Goal: Task Accomplishment & Management: Complete application form

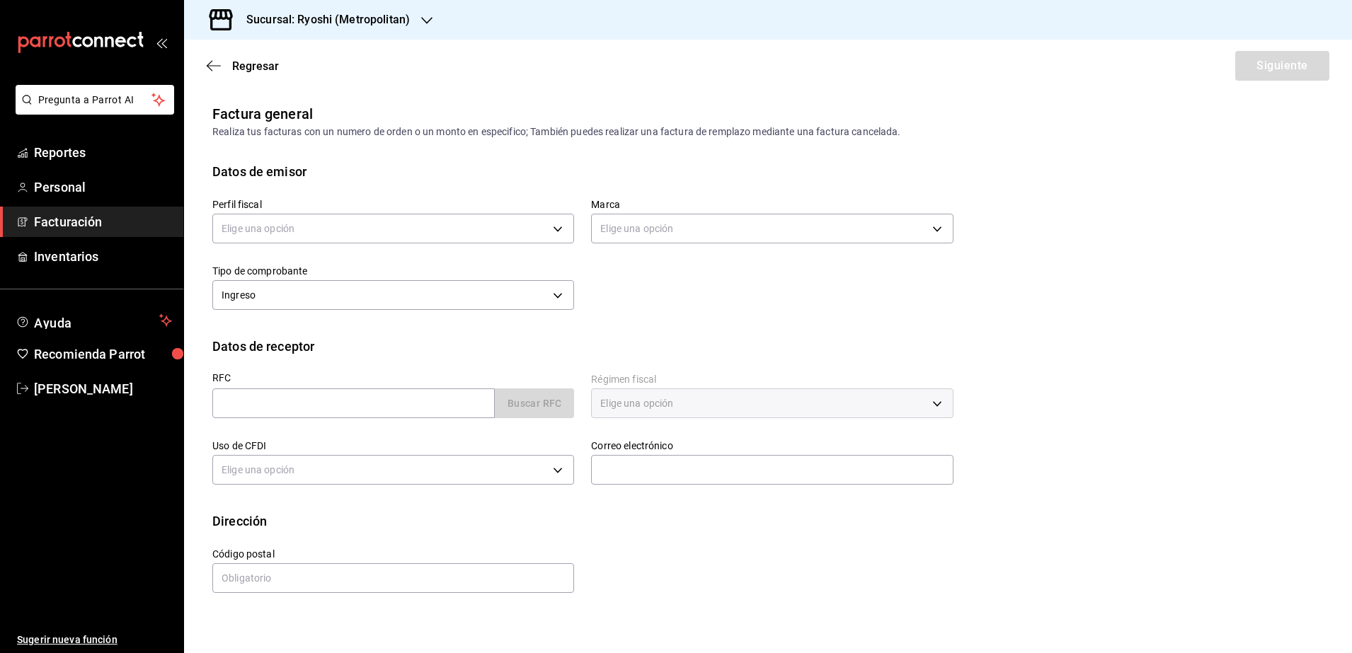
click at [84, 219] on span "Facturación" at bounding box center [103, 221] width 138 height 19
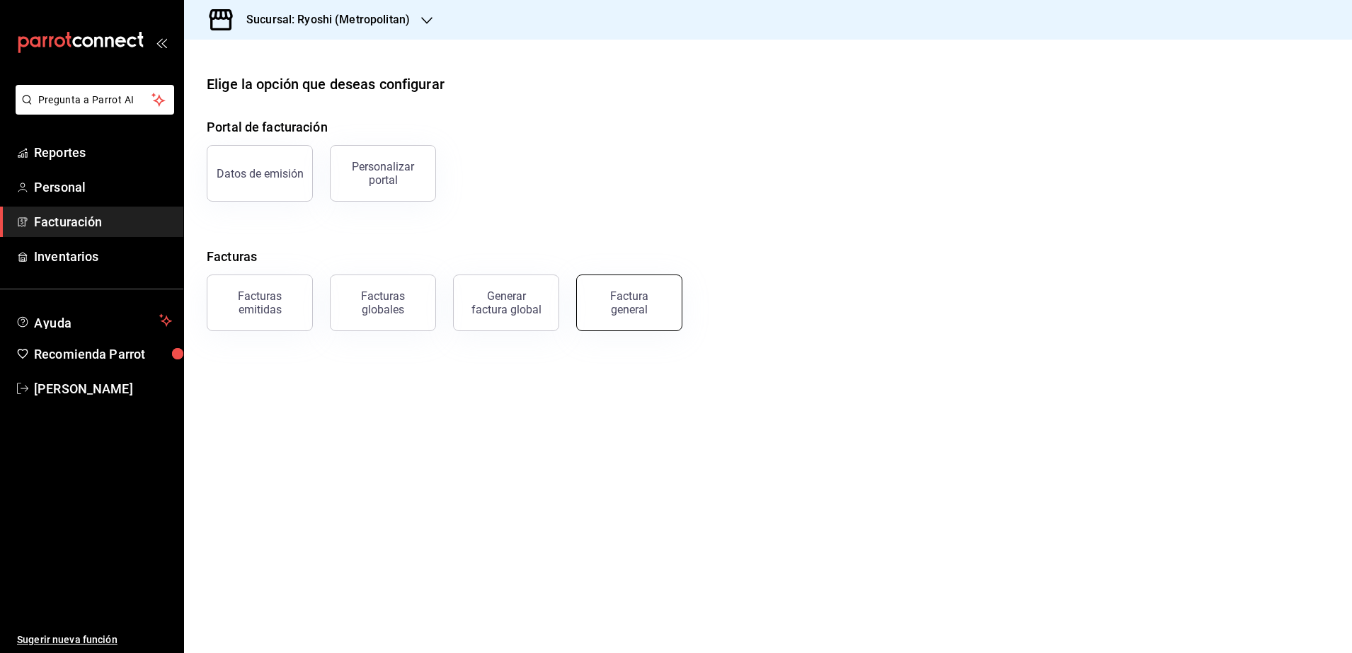
click at [672, 306] on button "Factura general" at bounding box center [629, 303] width 106 height 57
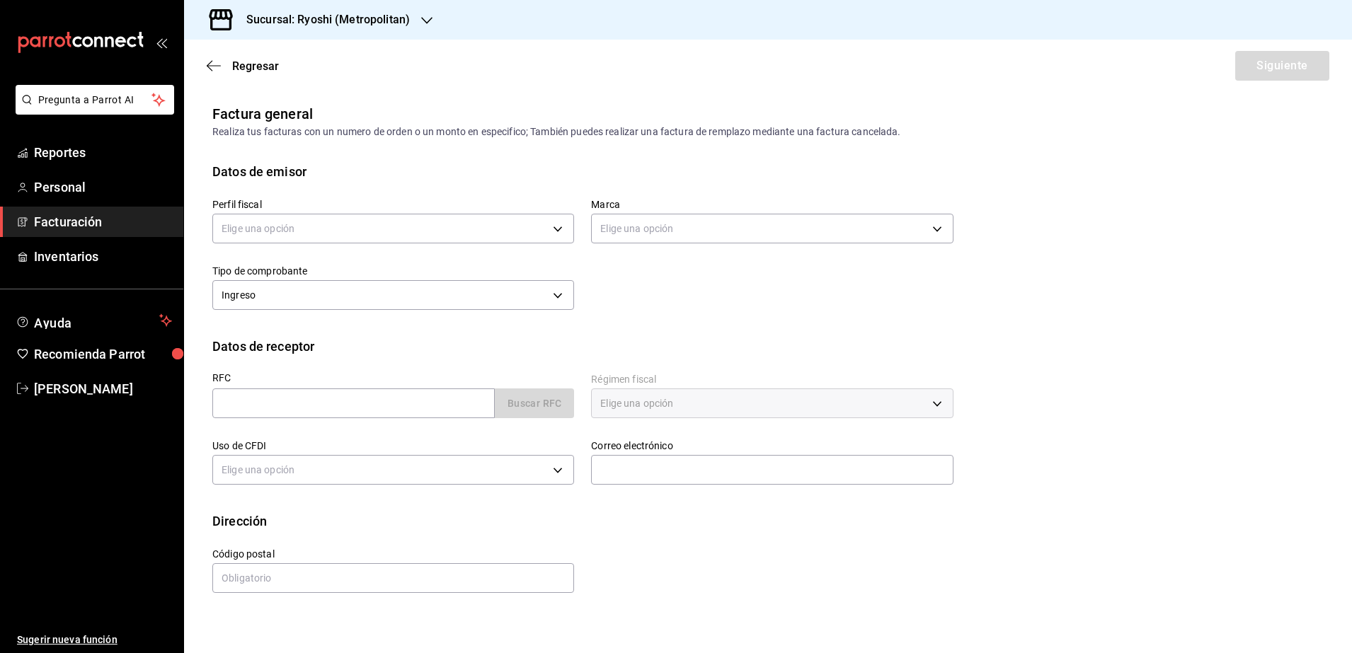
click at [366, 11] on h3 "Sucursal: Ryoshi (Metropolitan)" at bounding box center [322, 19] width 175 height 17
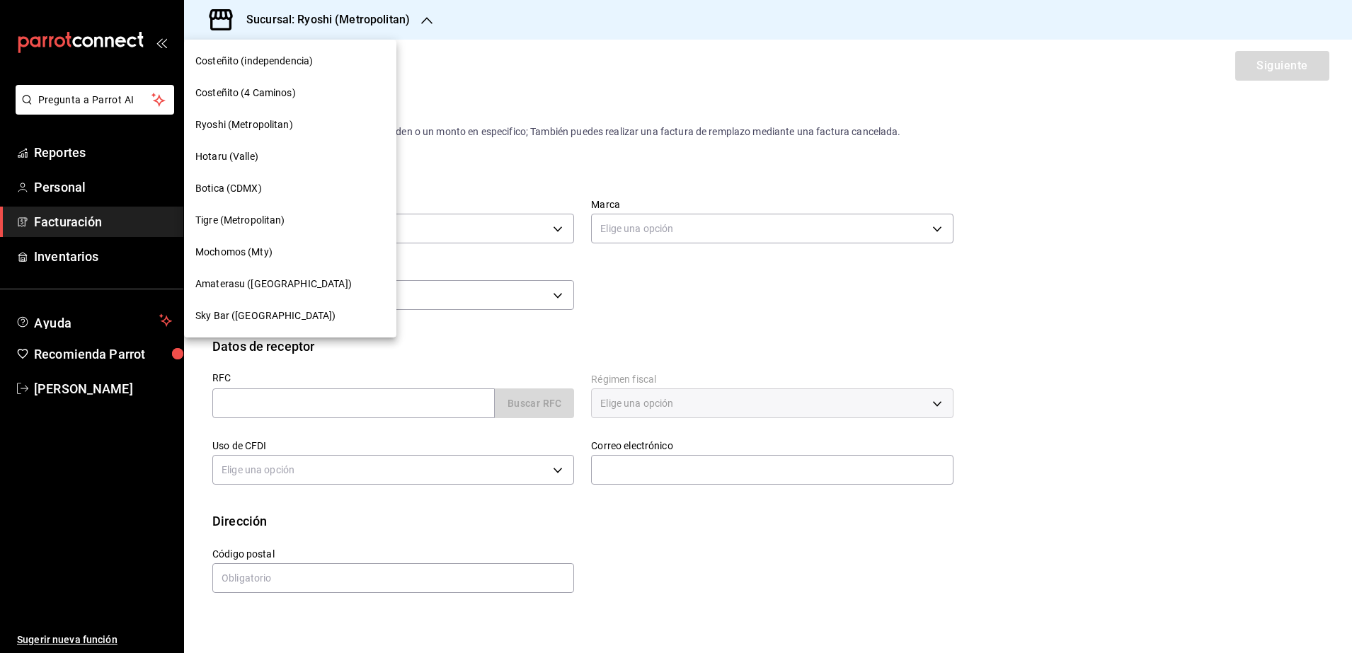
click at [270, 253] on span "Mochomos (Mty)" at bounding box center [233, 252] width 77 height 15
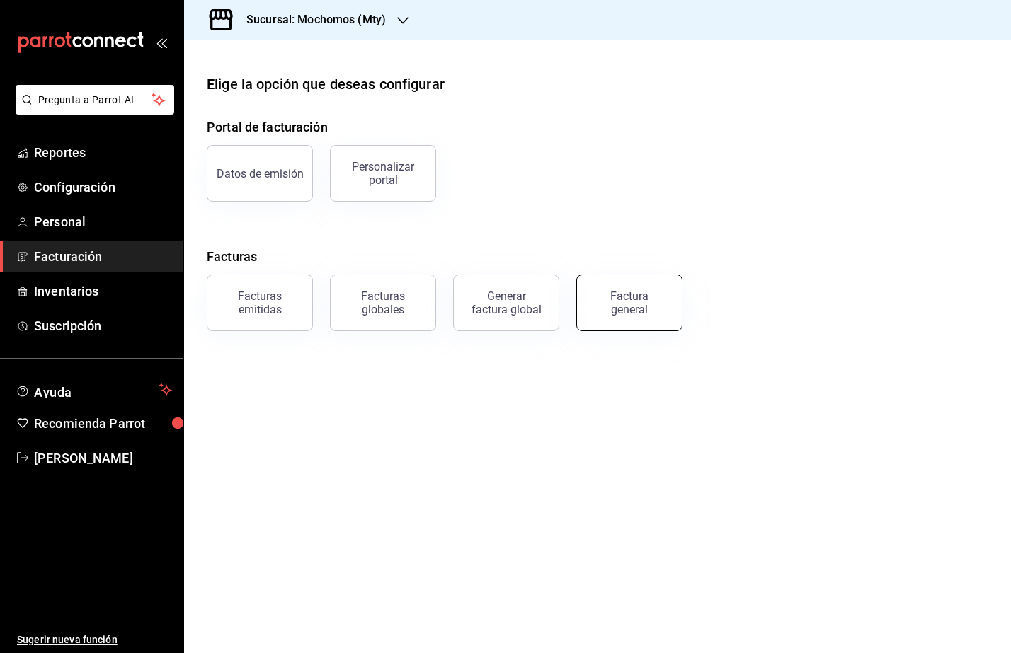
click at [638, 309] on div "Factura general" at bounding box center [629, 302] width 71 height 27
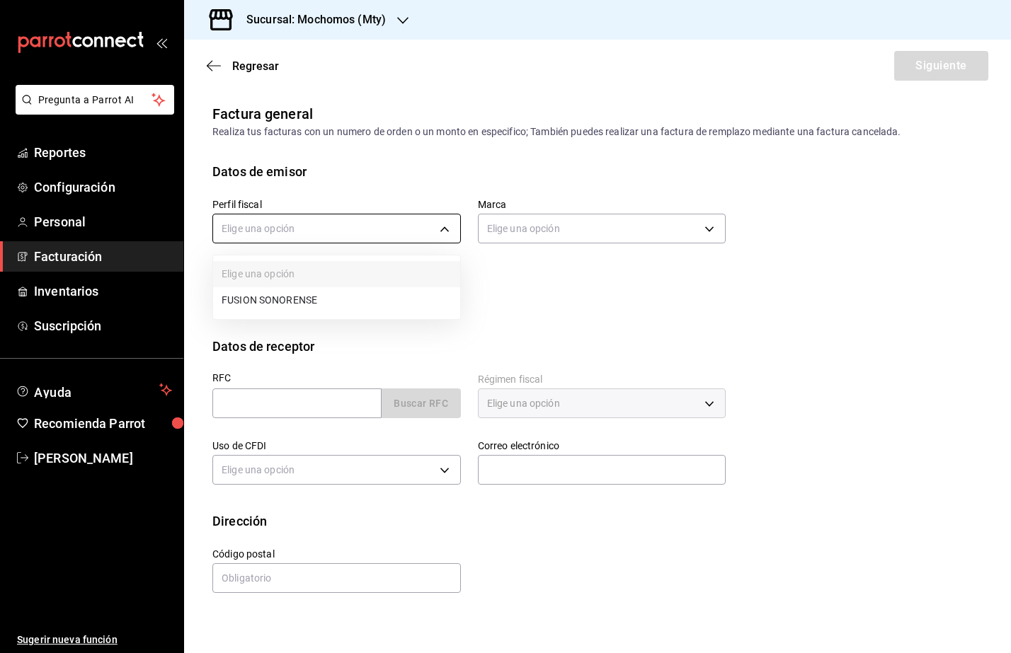
click at [287, 223] on body "Pregunta a Parrot AI Reportes Configuración Personal Facturación Inventarios Su…" at bounding box center [505, 326] width 1011 height 653
click at [302, 301] on li "FUSION SONORENSE" at bounding box center [336, 300] width 247 height 26
type input "708a3624-aa26-48d5-ac89-55ea41d845cd"
type input "b352ad34-a903-4246-b8b1-197398375429"
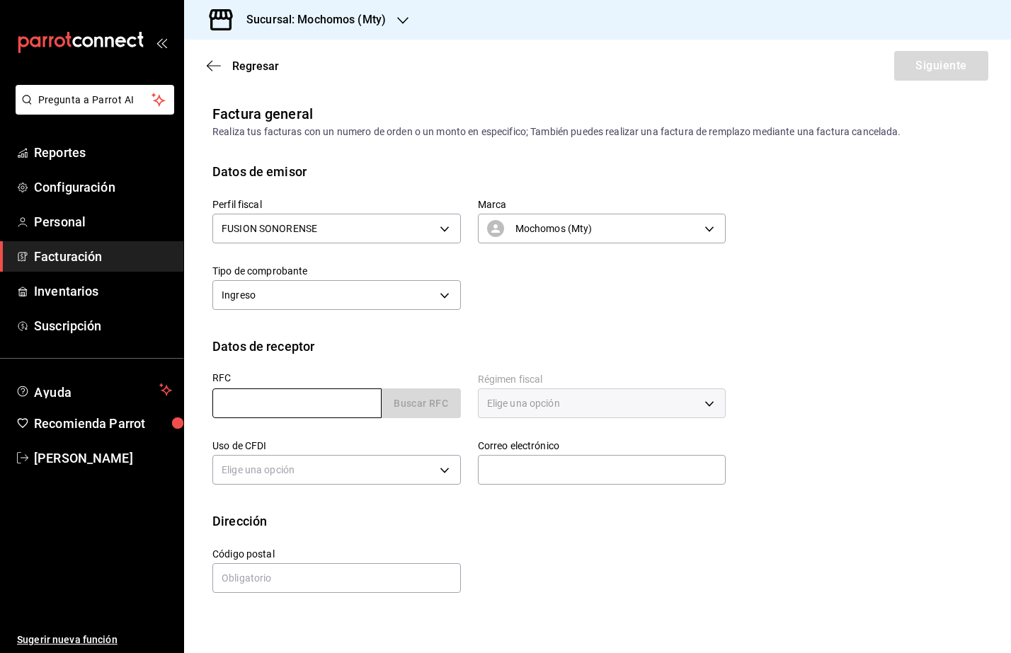
click at [225, 401] on input "text" at bounding box center [296, 403] width 169 height 30
paste input "MID201020AQ7"
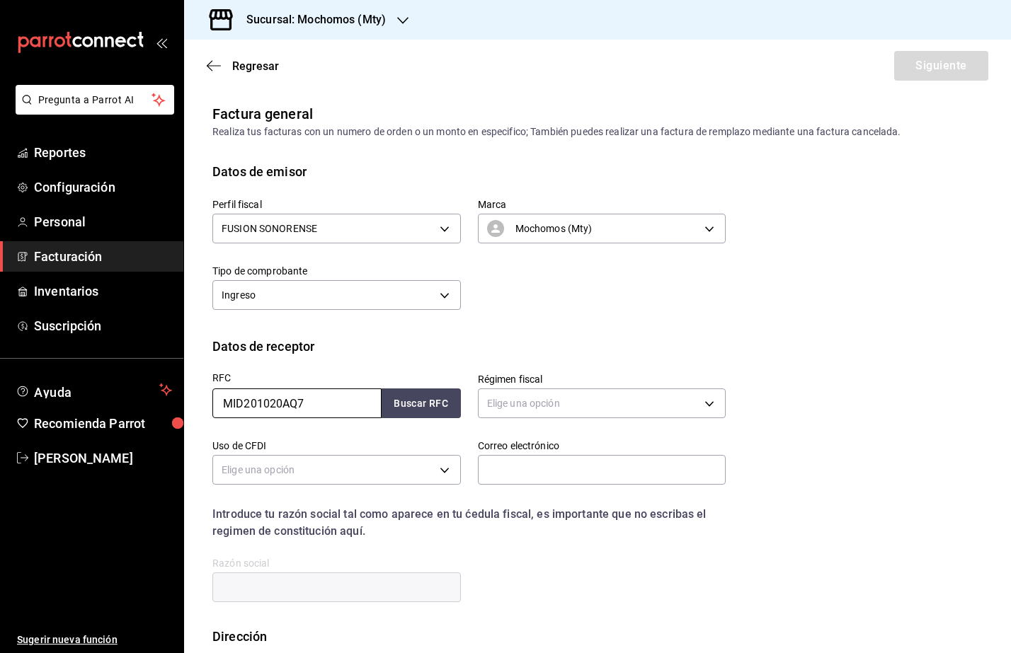
click at [221, 403] on input "MID201020AQ7" at bounding box center [296, 403] width 169 height 30
type input "MID201020AQ7"
click at [420, 406] on button "Buscar RFC" at bounding box center [420, 403] width 79 height 30
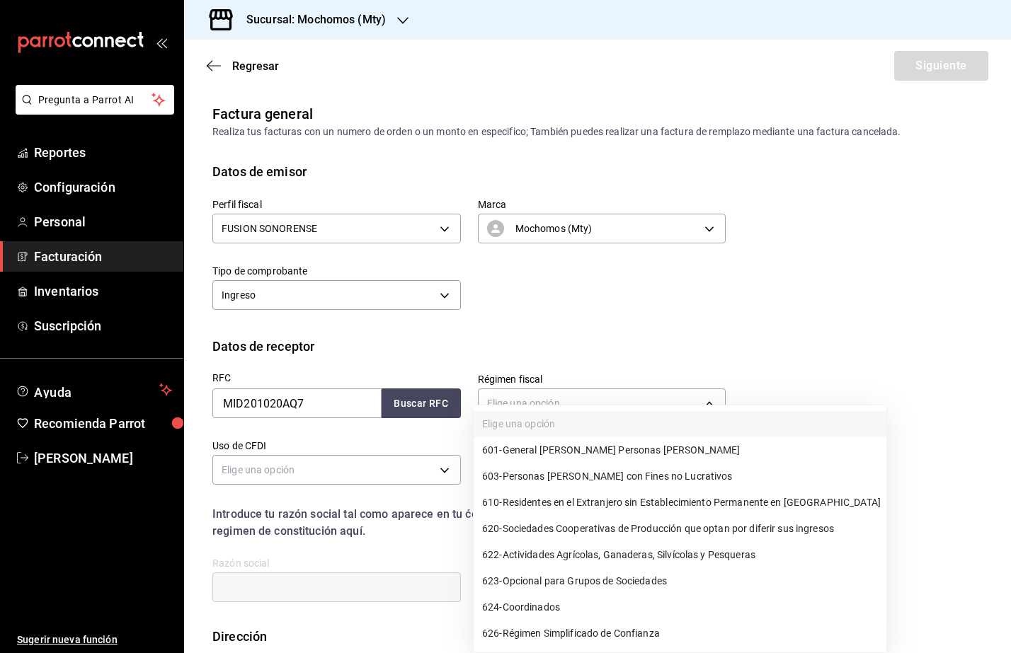
click at [514, 407] on body "Pregunta a Parrot AI Reportes Configuración Personal Facturación Inventarios Su…" at bounding box center [505, 326] width 1011 height 653
click at [552, 454] on span "601 - General [PERSON_NAME] Personas [PERSON_NAME]" at bounding box center [611, 450] width 258 height 15
type input "601"
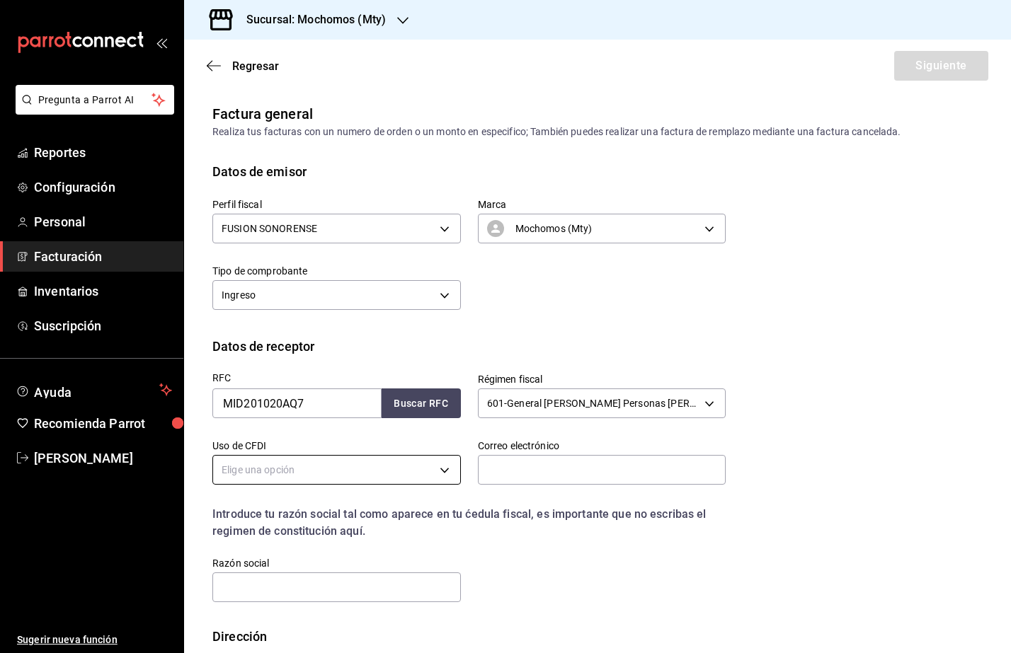
click at [381, 471] on body "Pregunta a Parrot AI Reportes Configuración Personal Facturación Inventarios Su…" at bounding box center [505, 326] width 1011 height 653
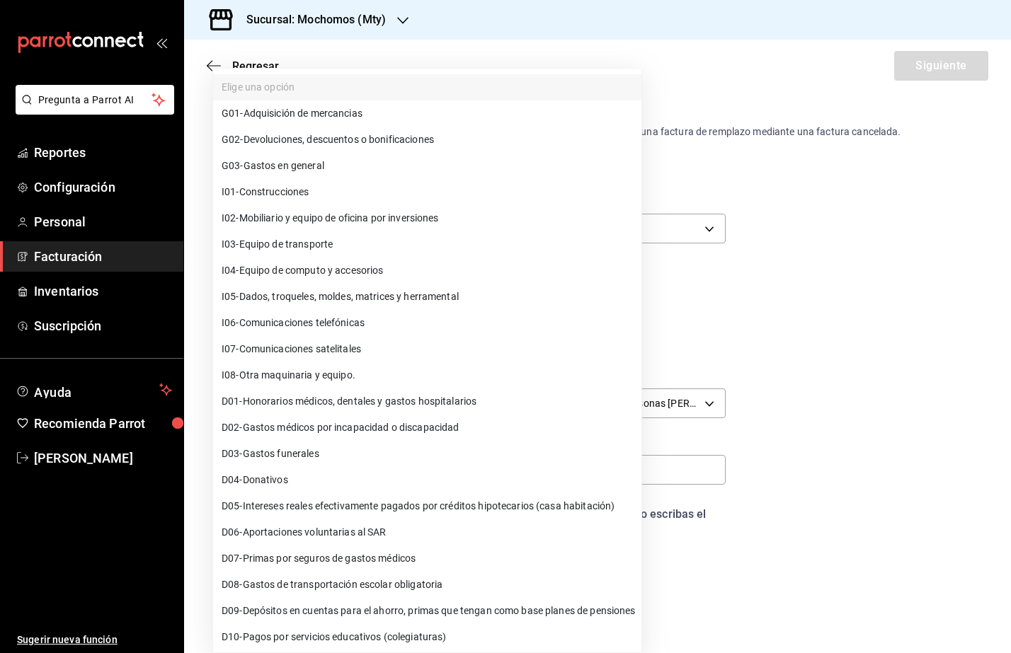
click at [321, 170] on span "G03 - Gastos en general" at bounding box center [272, 166] width 103 height 15
type input "G03"
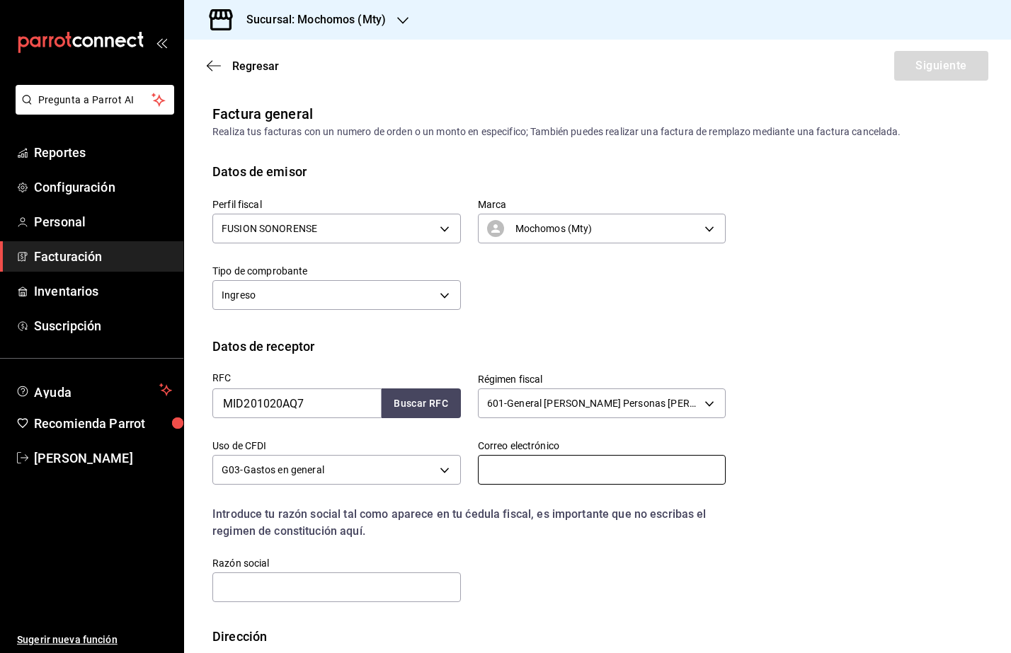
click at [517, 466] on input "text" at bounding box center [602, 470] width 248 height 30
type input "[PERSON_NAME][EMAIL_ADDRESS][PERSON_NAME][DOMAIN_NAME]"
click at [237, 589] on input "text" at bounding box center [336, 587] width 248 height 30
paste input "MECAINTERNATIONALDMC"
click at [227, 592] on input "MECAINTERNATIONALDMC" at bounding box center [336, 587] width 248 height 30
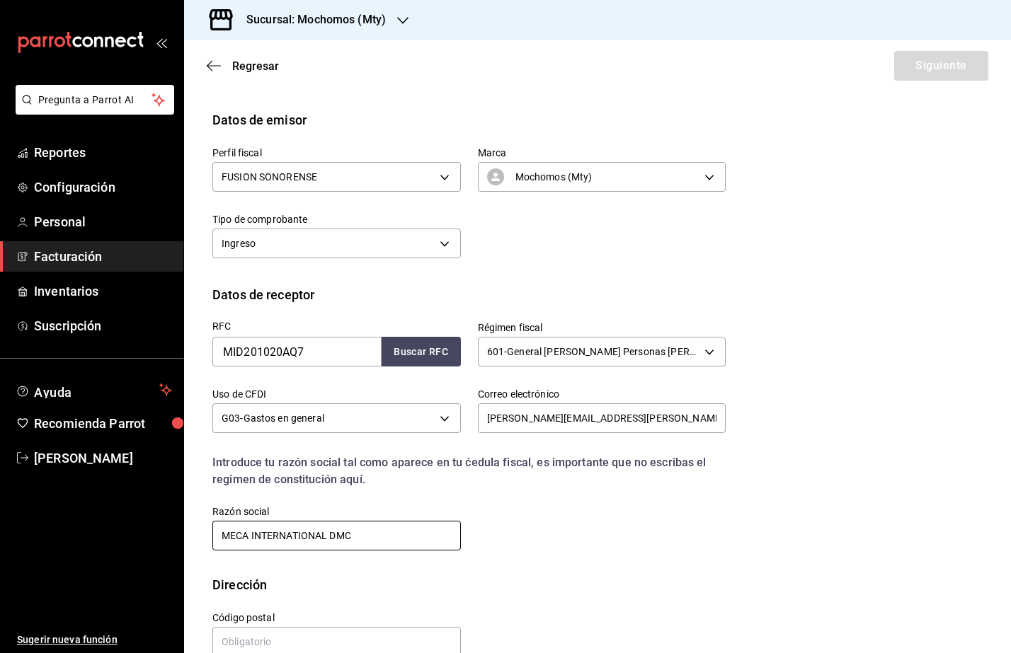
scroll to position [80, 0]
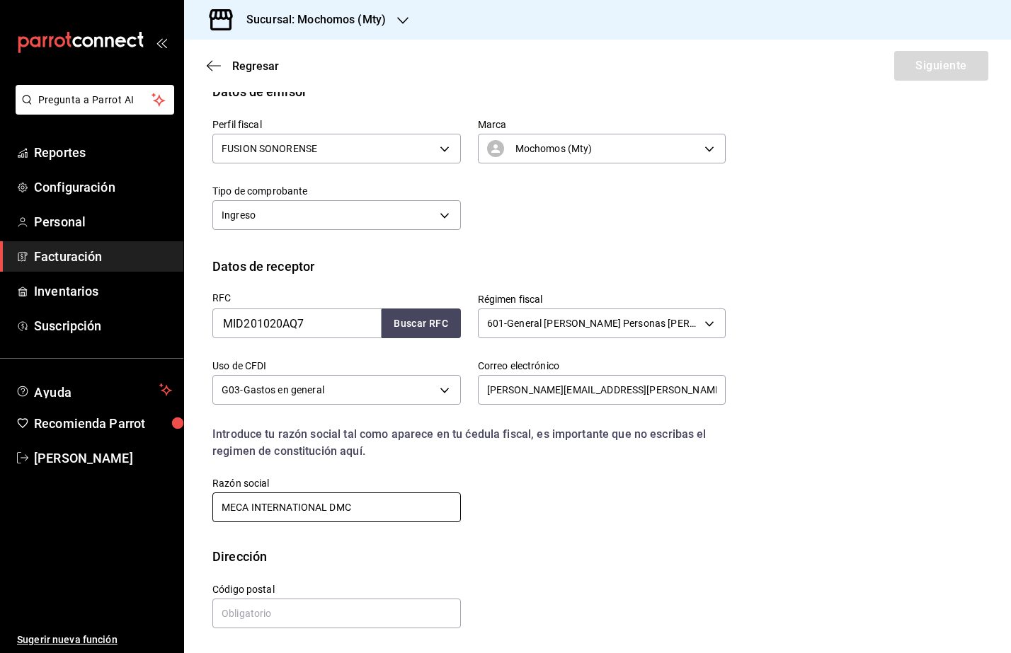
type input "MECA INTERNATIONAL DMC"
click at [236, 609] on input "text" at bounding box center [336, 614] width 248 height 30
paste input "11560"
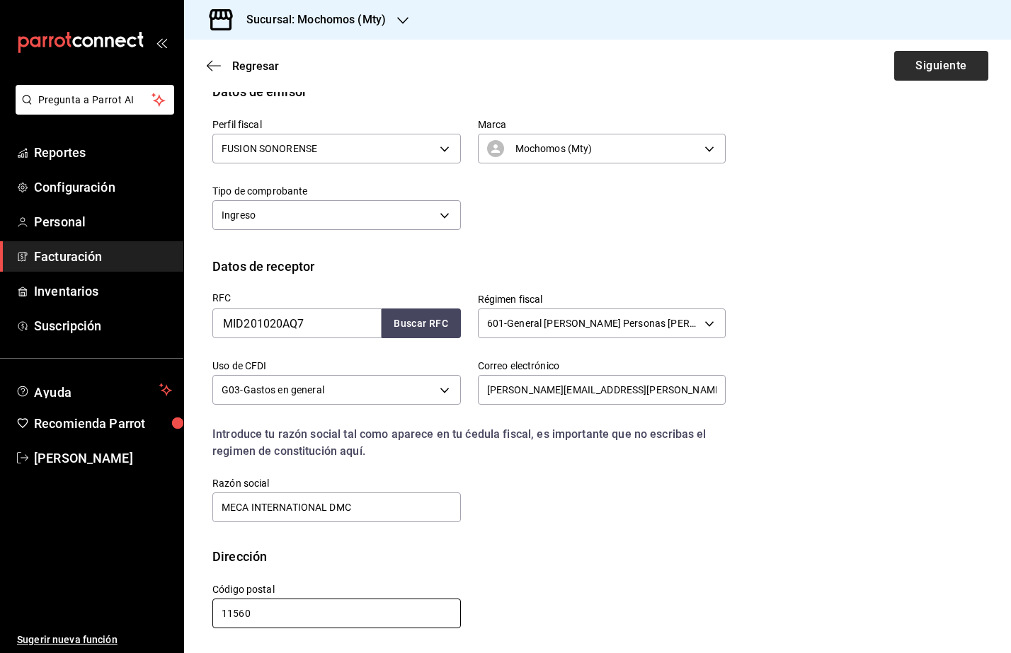
type input "11560"
click at [908, 64] on button "Siguiente" at bounding box center [941, 66] width 94 height 30
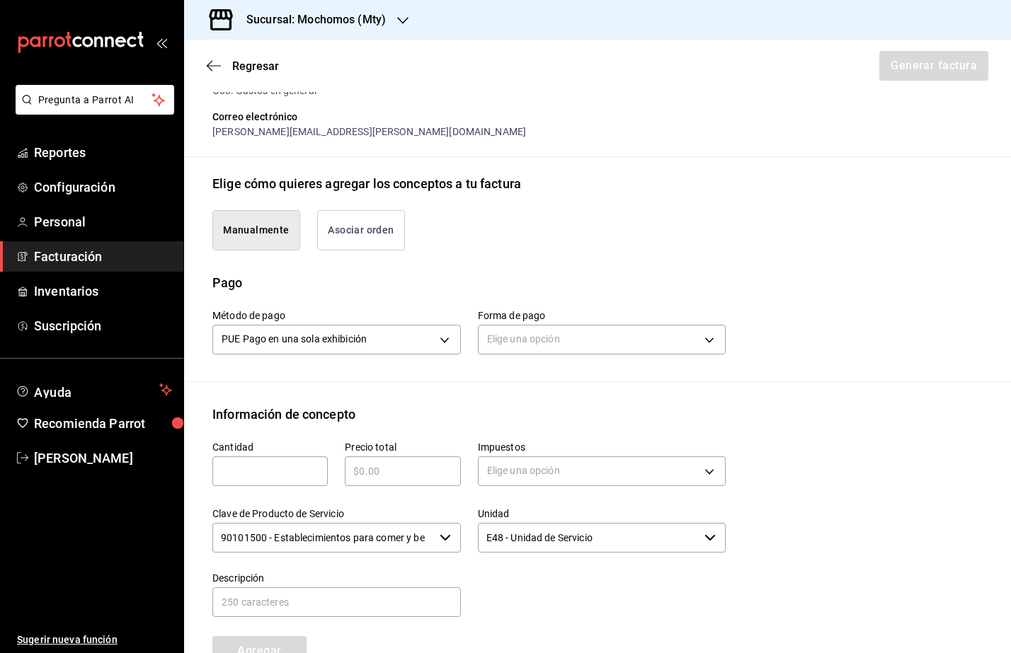
scroll to position [257, 0]
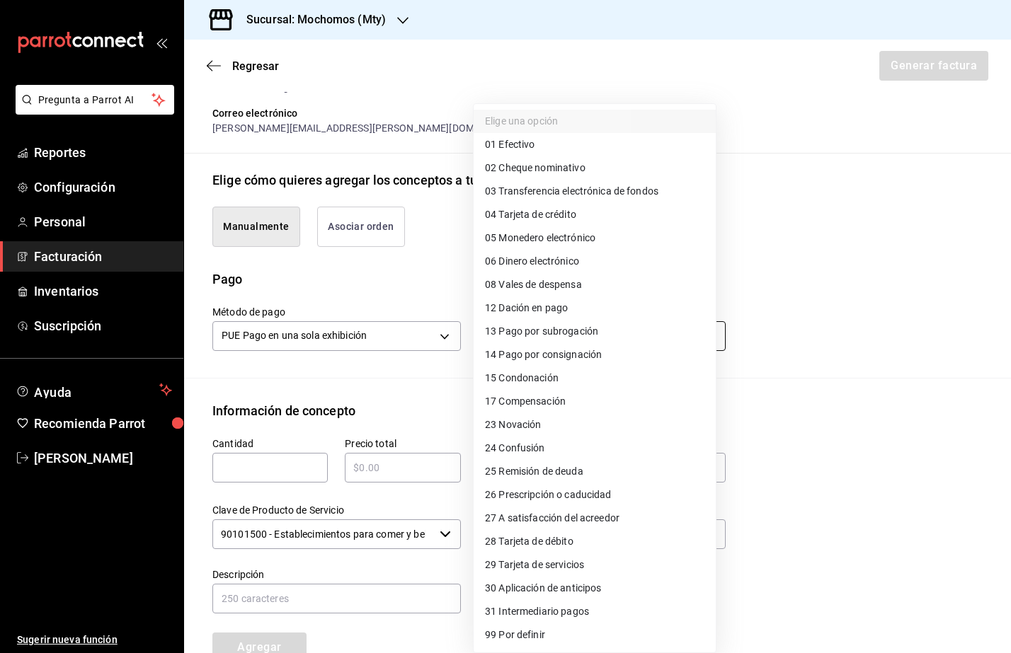
click at [531, 329] on body "Pregunta a Parrot AI Reportes Configuración Personal Facturación Inventarios Su…" at bounding box center [505, 326] width 1011 height 653
click at [597, 197] on span "03 Transferencia electrónica de fondos" at bounding box center [571, 191] width 173 height 15
type input "03"
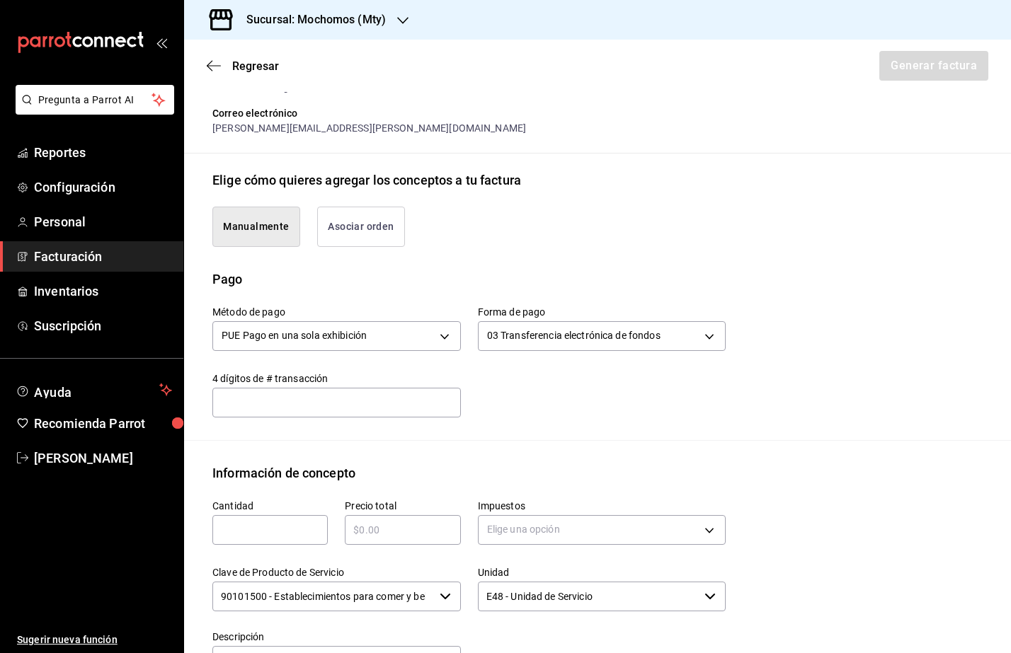
click at [242, 532] on input "text" at bounding box center [269, 530] width 115 height 17
type input "1"
click at [420, 535] on input "text" at bounding box center [402, 530] width 115 height 17
click at [420, 522] on input "text" at bounding box center [402, 530] width 115 height 17
type input "$39554"
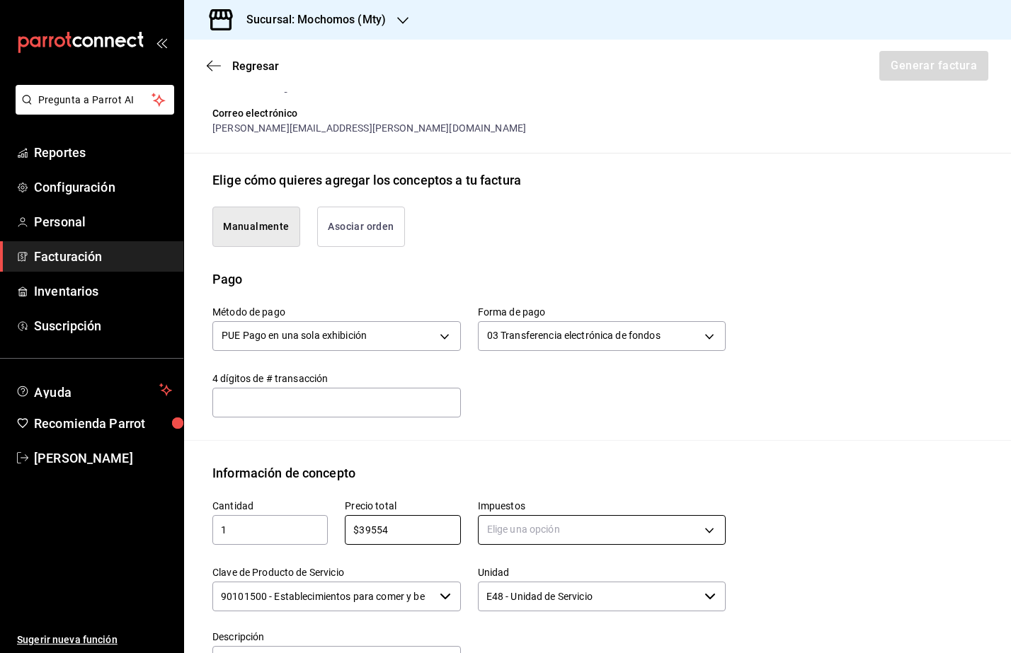
click at [496, 533] on body "Pregunta a Parrot AI Reportes Configuración Personal Facturación Inventarios Su…" at bounding box center [505, 326] width 1011 height 653
click at [503, 601] on li "IVA 16%" at bounding box center [594, 611] width 242 height 23
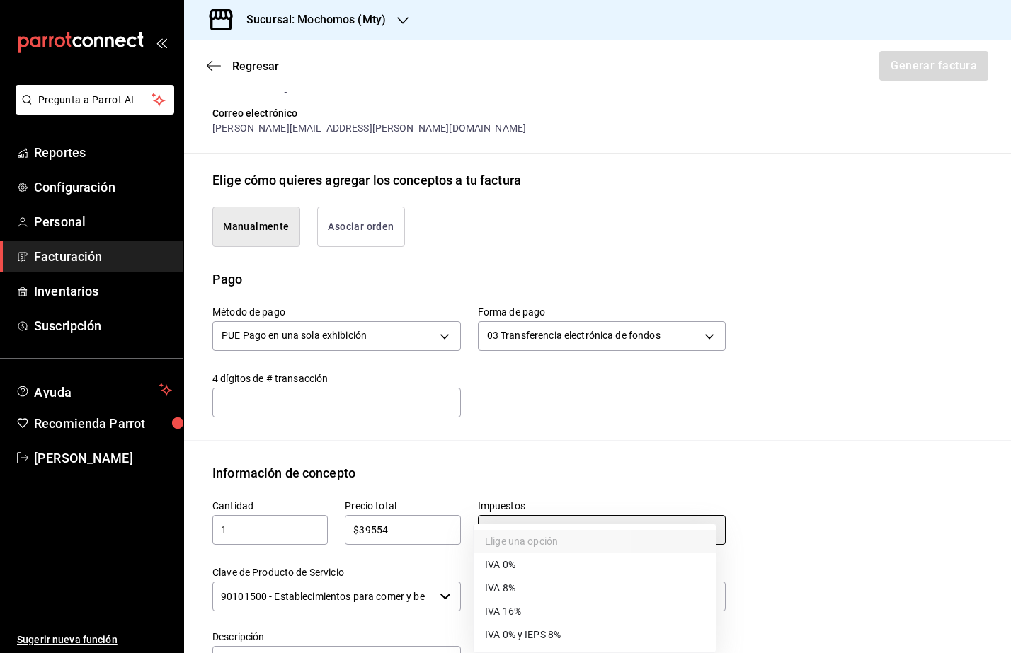
type input "IVA_16"
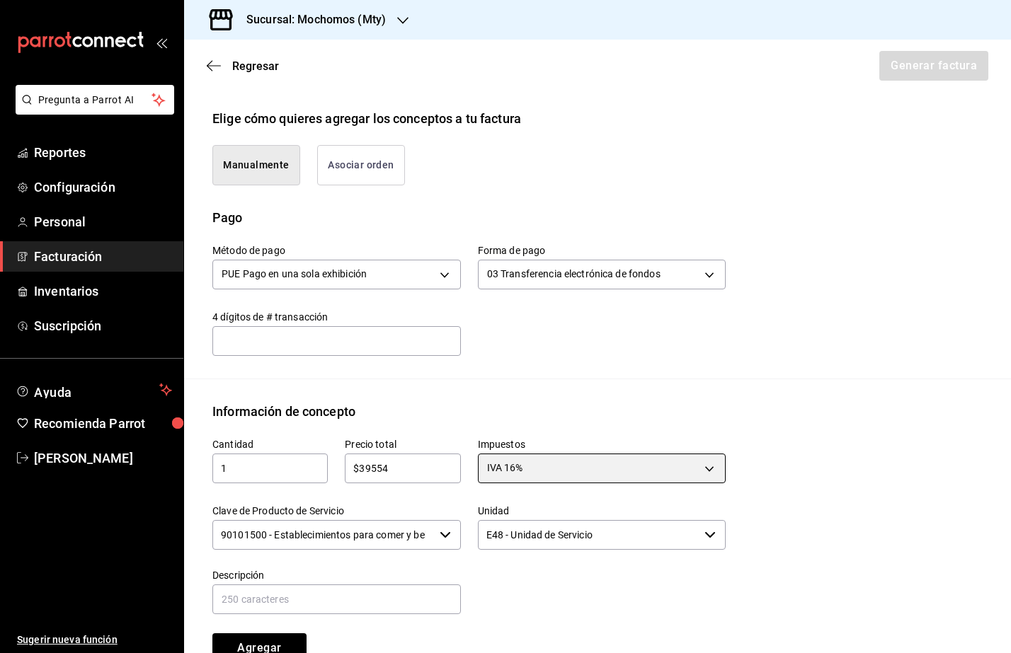
scroll to position [345, 0]
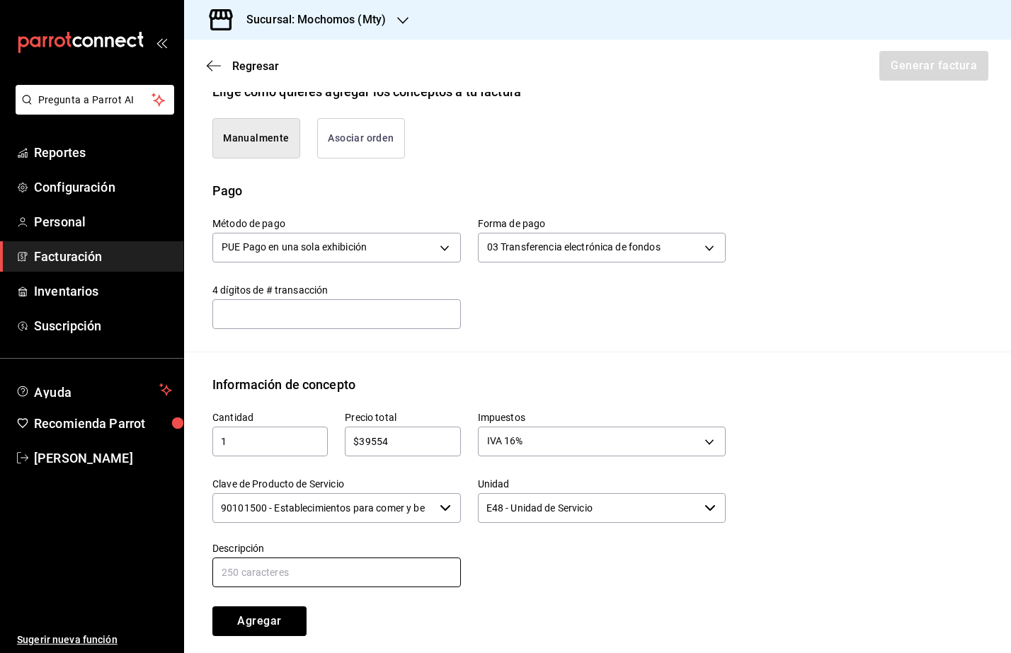
click at [339, 577] on input "text" at bounding box center [336, 573] width 248 height 30
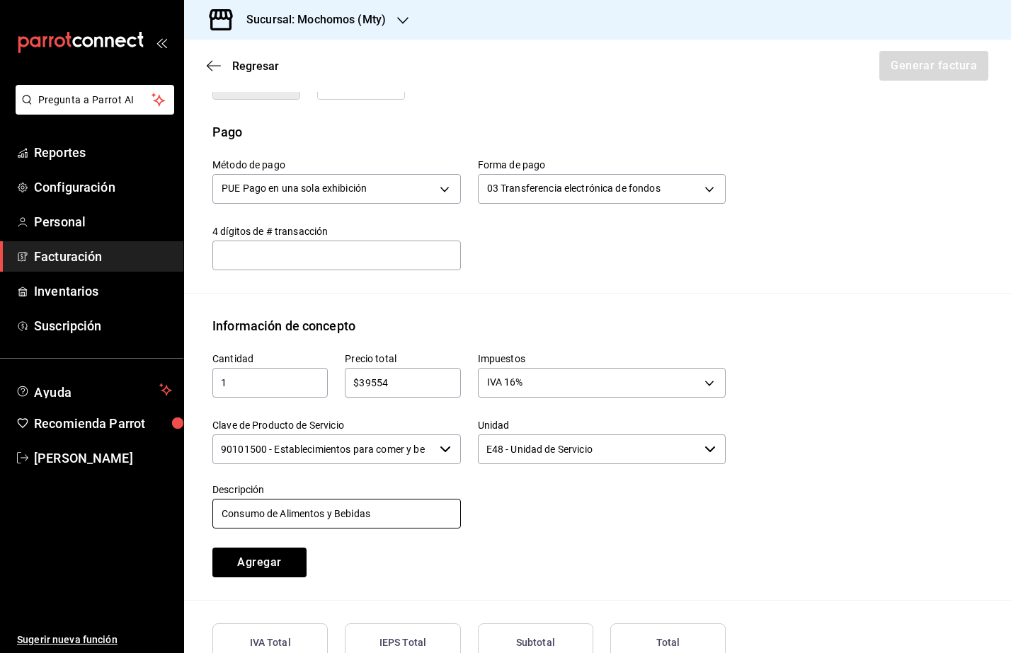
scroll to position [434, 0]
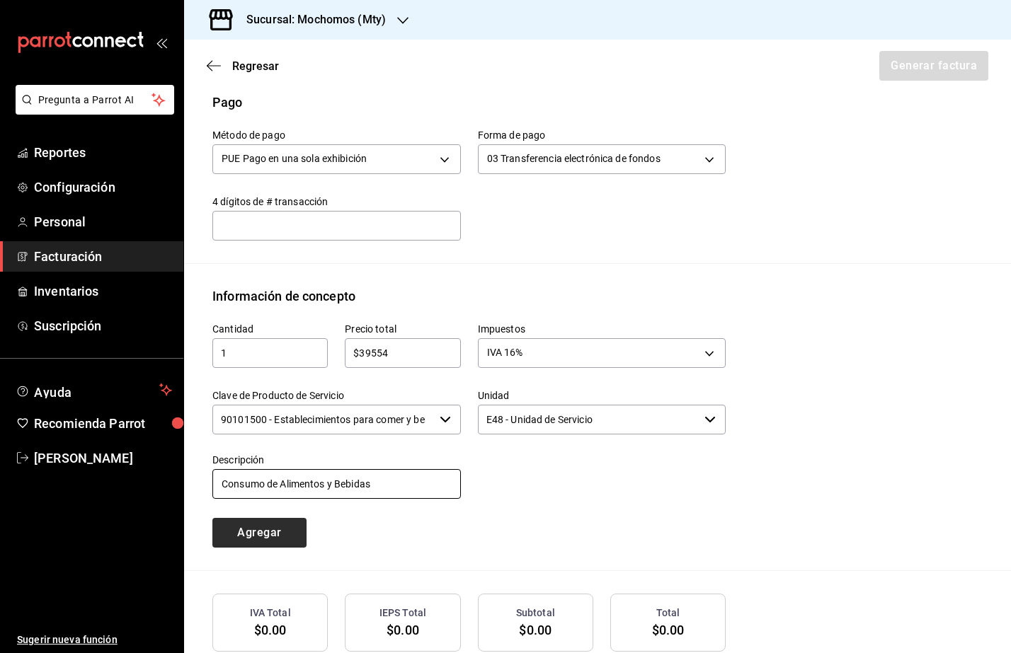
type input "Consumo de Alimentos y Bebidas"
click at [226, 532] on button "Agregar" at bounding box center [259, 533] width 94 height 30
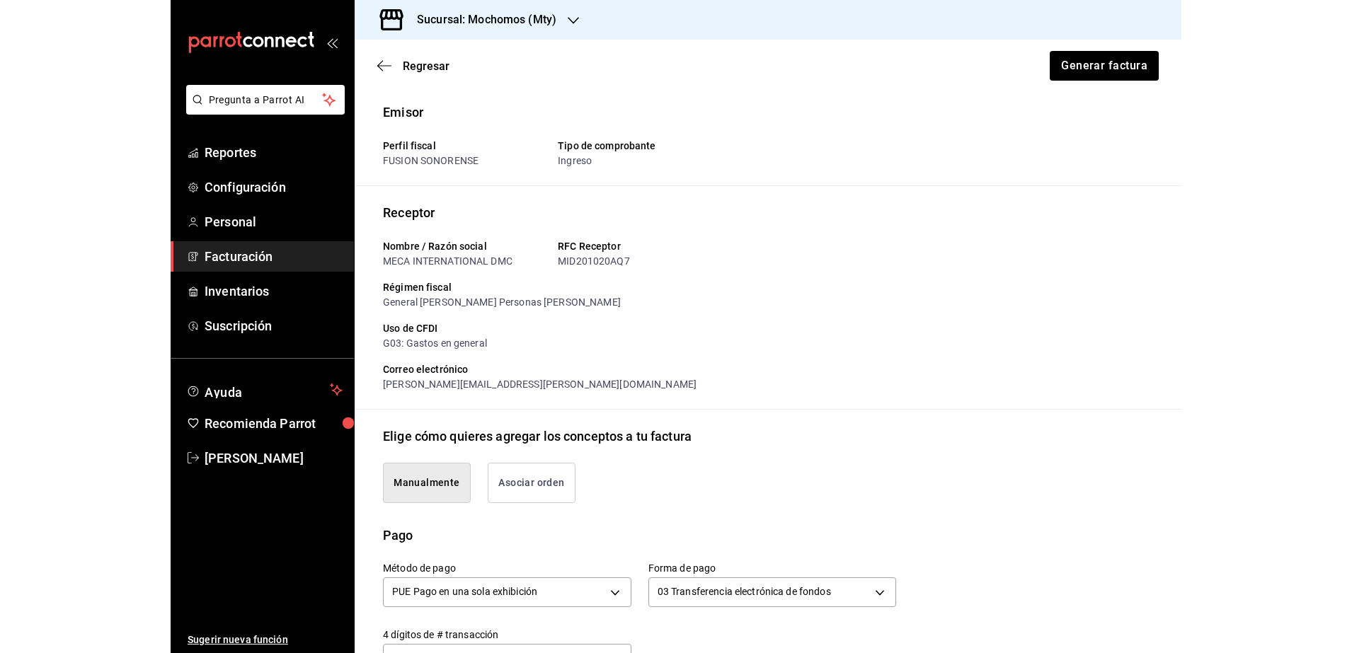
scroll to position [0, 0]
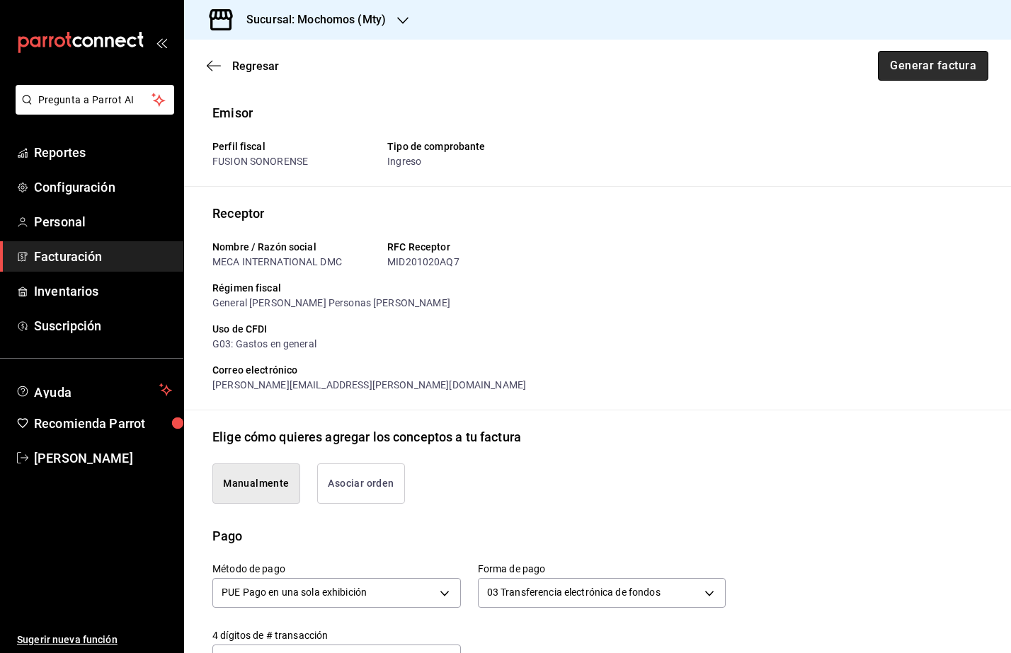
click at [901, 60] on button "Generar factura" at bounding box center [932, 66] width 110 height 30
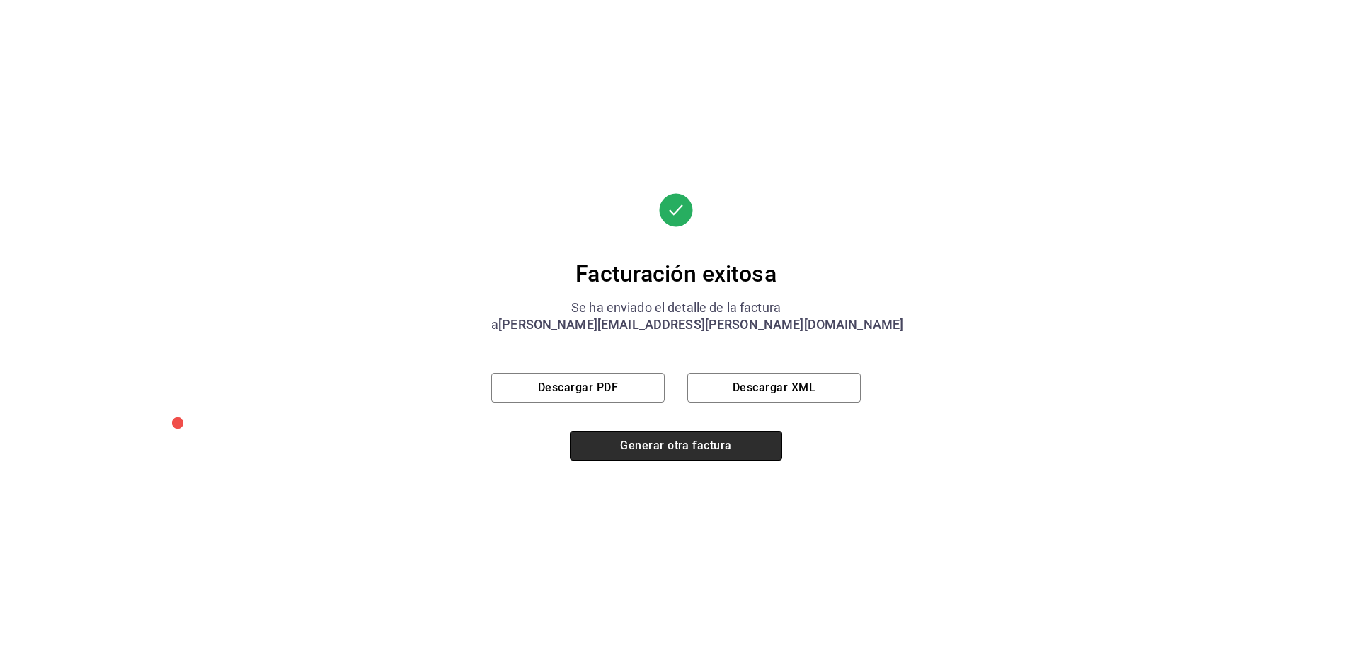
click at [643, 438] on button "Generar otra factura" at bounding box center [676, 446] width 212 height 30
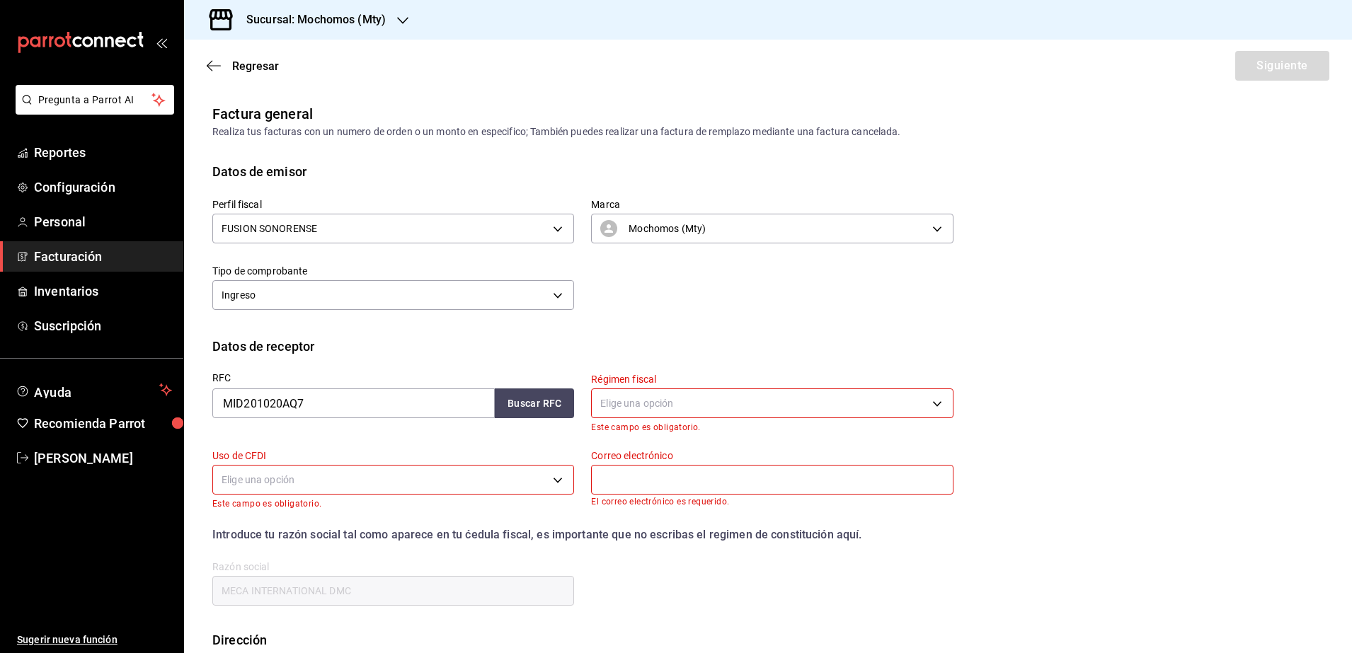
click at [363, 23] on h3 "Sucursal: Mochomos (Mty)" at bounding box center [310, 19] width 151 height 17
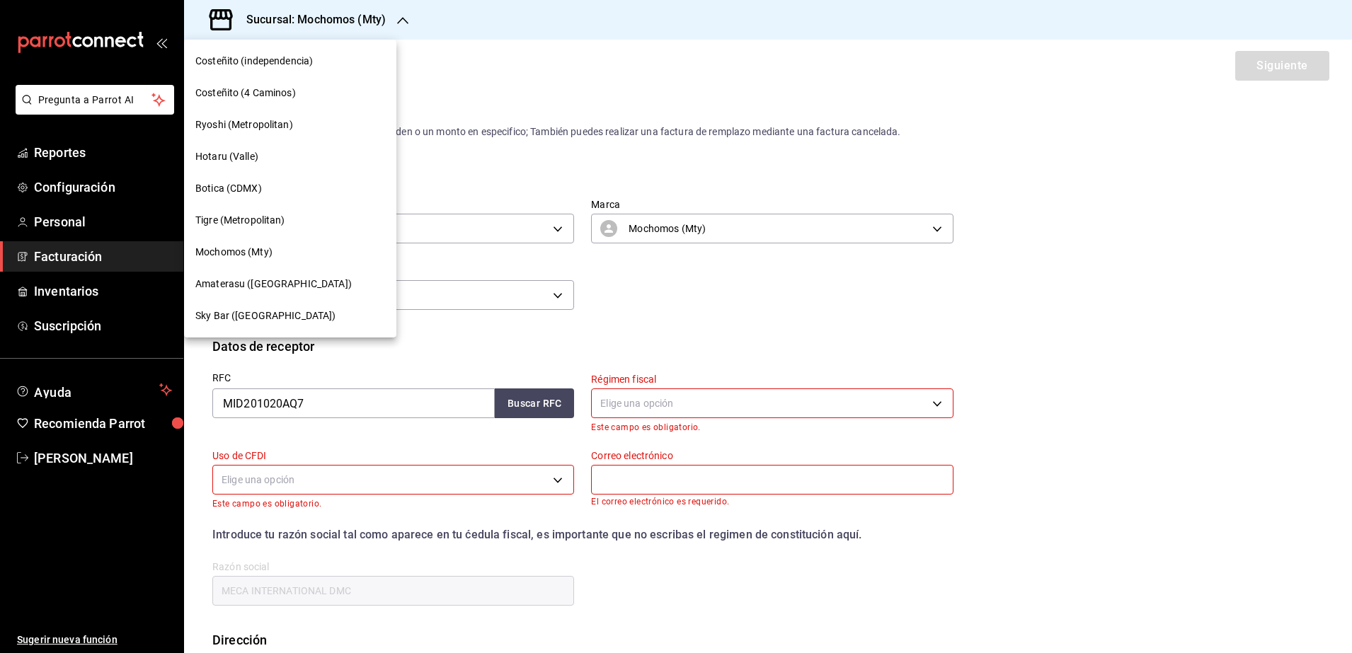
click at [271, 124] on span "Ryoshi (Metropolitan)" at bounding box center [244, 124] width 98 height 15
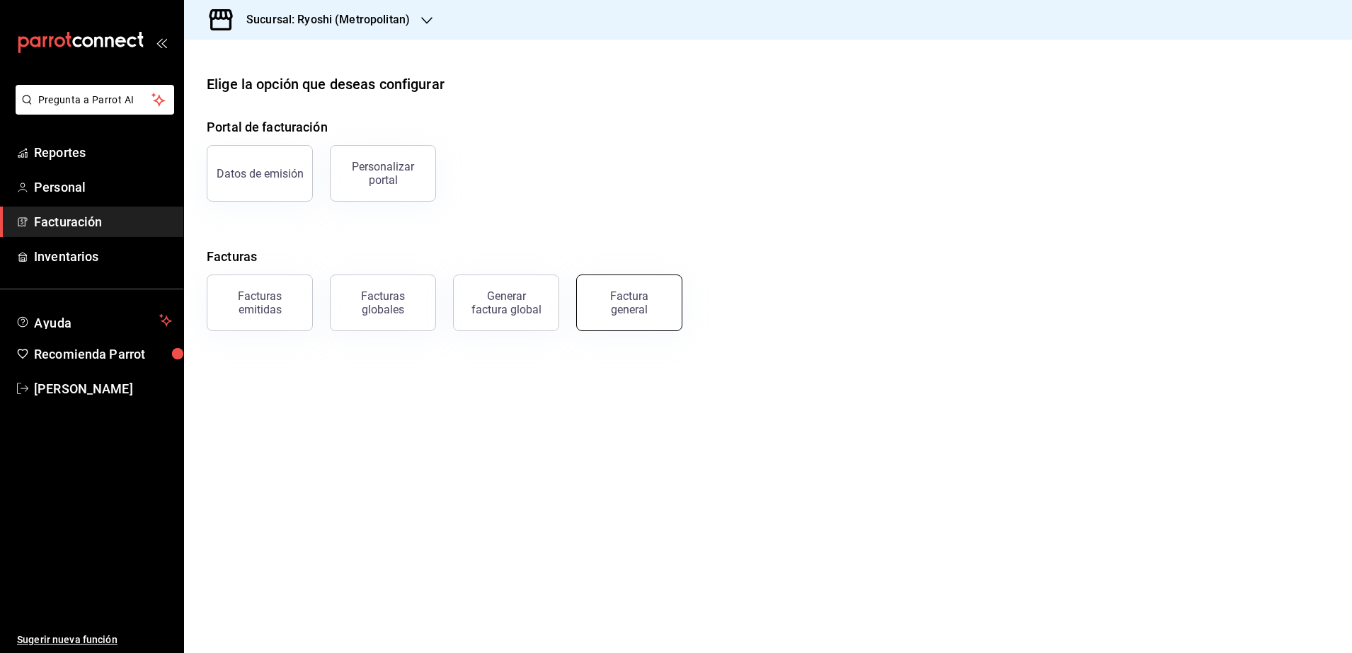
click at [640, 309] on div "Factura general" at bounding box center [629, 302] width 71 height 27
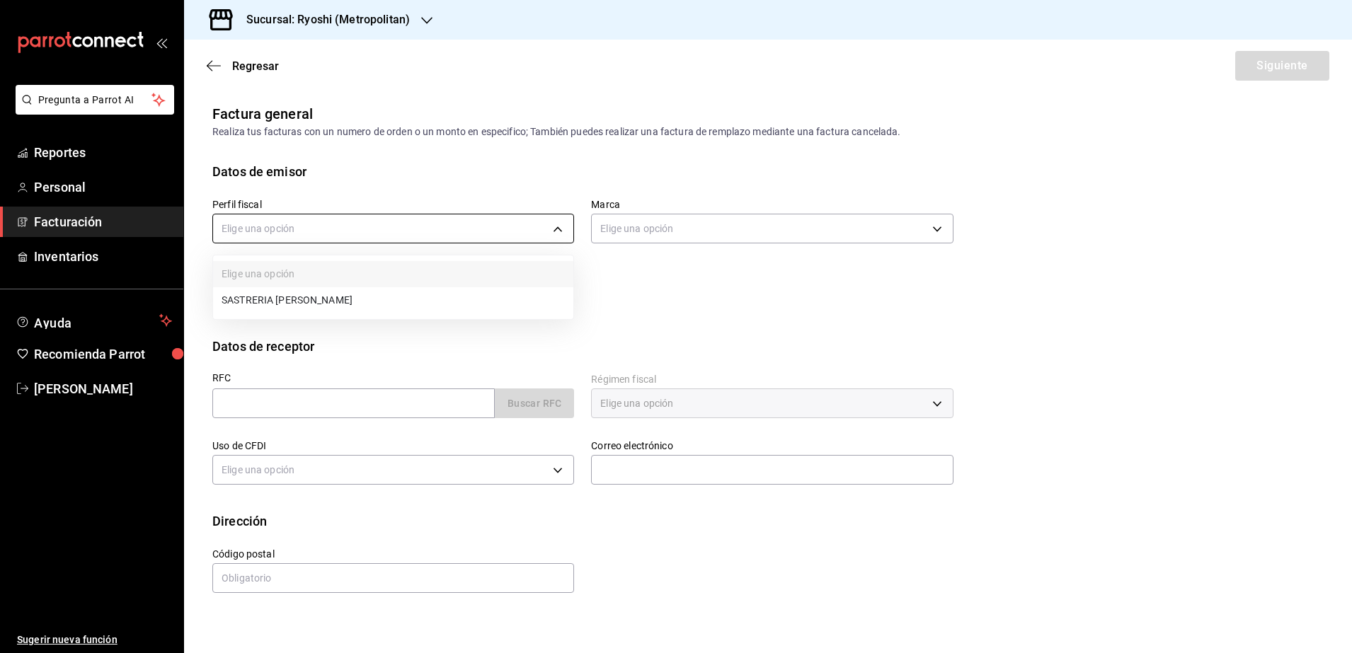
click at [293, 238] on body "Pregunta a Parrot AI Reportes Personal Facturación Inventarios Ayuda Recomienda…" at bounding box center [676, 326] width 1352 height 653
click at [303, 291] on li "SASTRERIA [PERSON_NAME]" at bounding box center [393, 300] width 360 height 26
type input "39098f7c-da1e-421e-b1eb-775d6f5baeca"
type input "afd8f7e0-6441-4225-b079-3ecb6f1759bb"
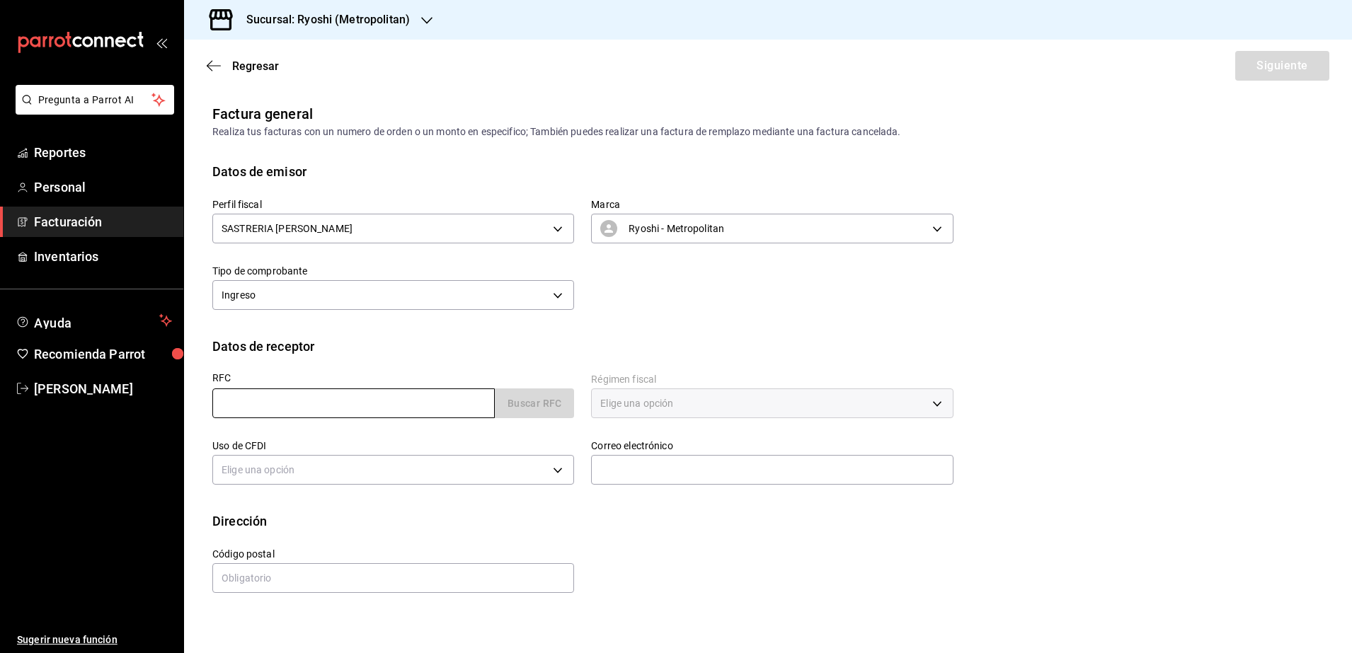
click at [246, 410] on input "text" at bounding box center [353, 403] width 282 height 30
paste input "IMC9701024T5"
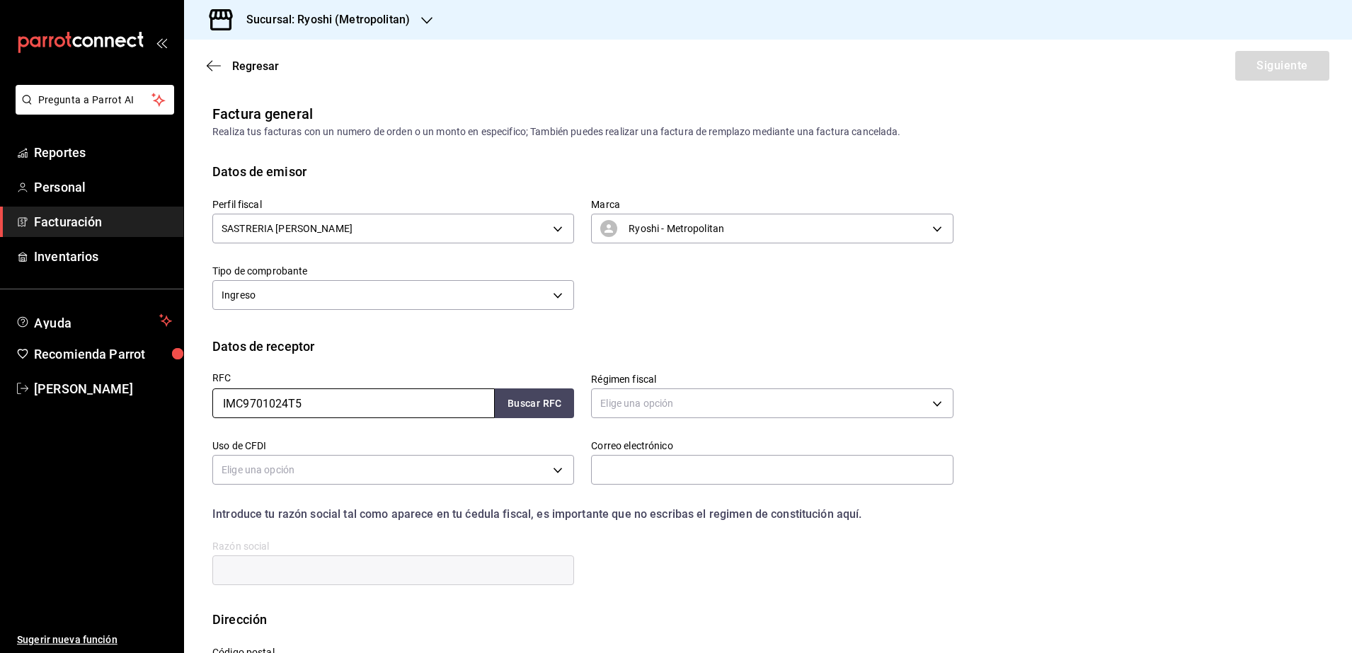
click at [223, 403] on input "IMC9701024T5" at bounding box center [353, 403] width 282 height 30
type input "IMC9701024T5"
click at [544, 403] on button "Buscar RFC" at bounding box center [534, 403] width 79 height 30
click at [675, 402] on body "Pregunta a Parrot AI Reportes Personal Facturación Inventarios Ayuda Recomienda…" at bounding box center [676, 326] width 1352 height 653
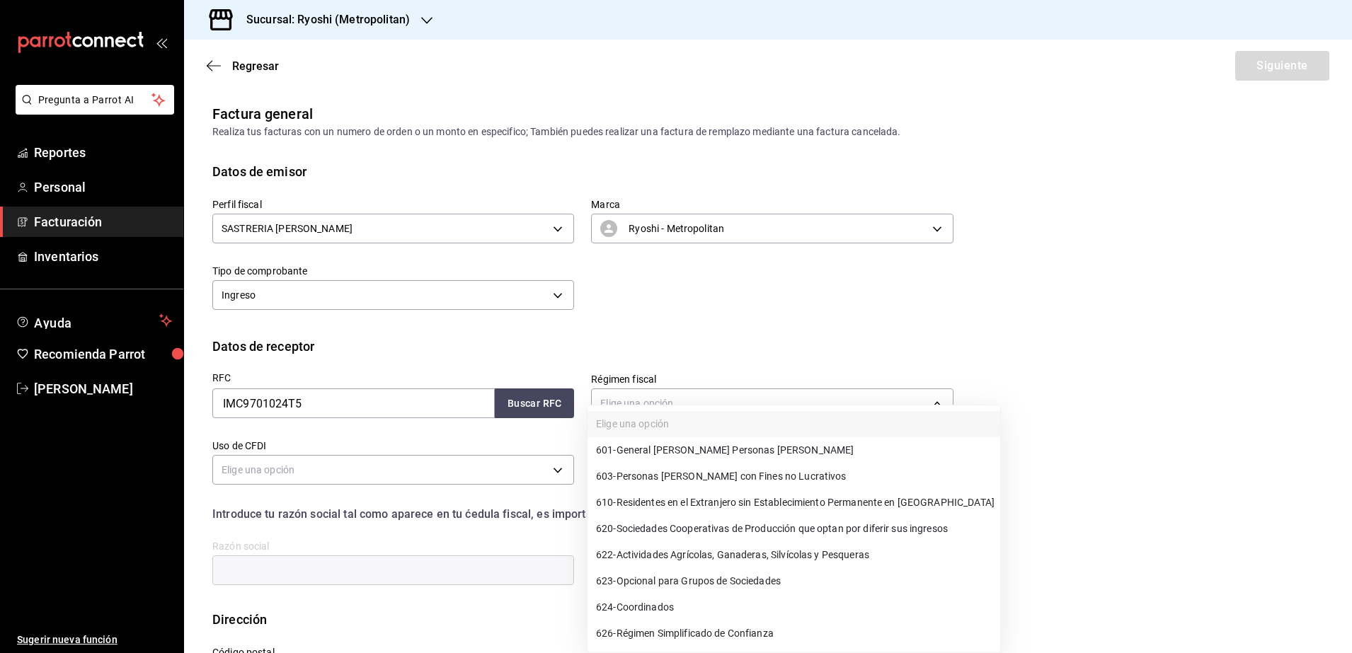
click at [677, 442] on li "601 - General [PERSON_NAME] Personas [PERSON_NAME]" at bounding box center [793, 450] width 413 height 26
type input "601"
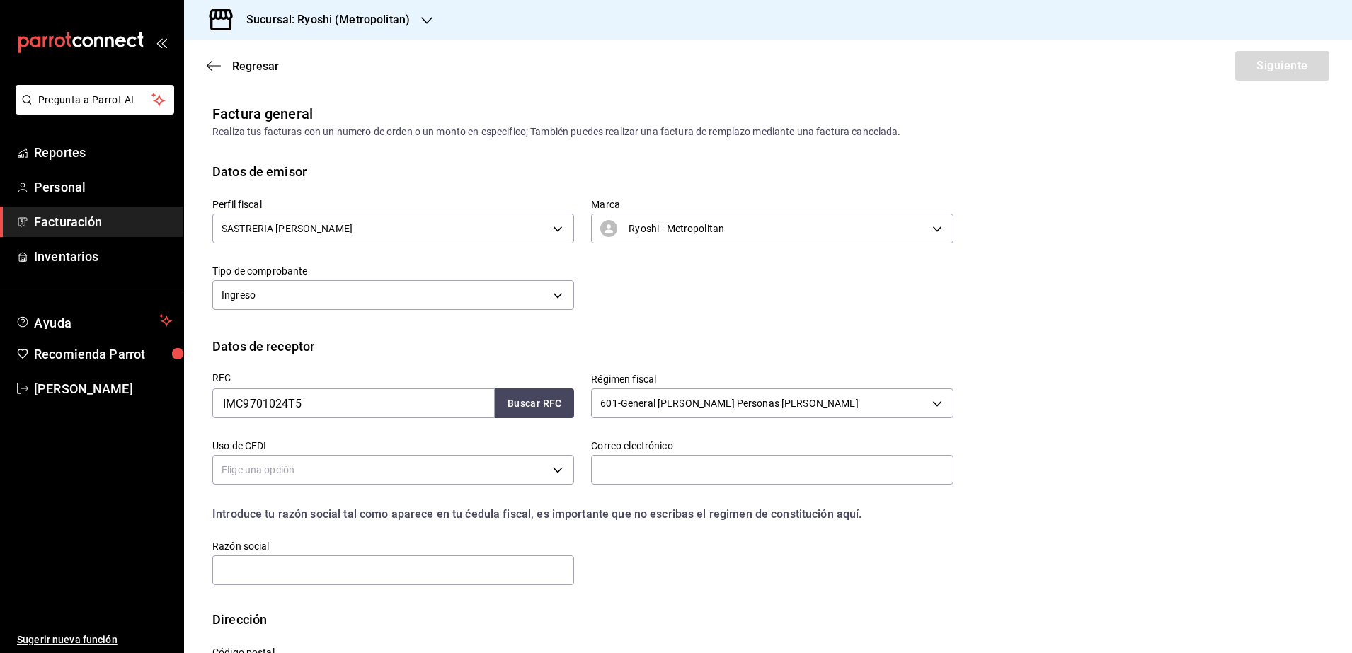
click at [536, 468] on body "Pregunta a Parrot AI Reportes Personal Facturación Inventarios Ayuda Recomienda…" at bounding box center [676, 326] width 1352 height 653
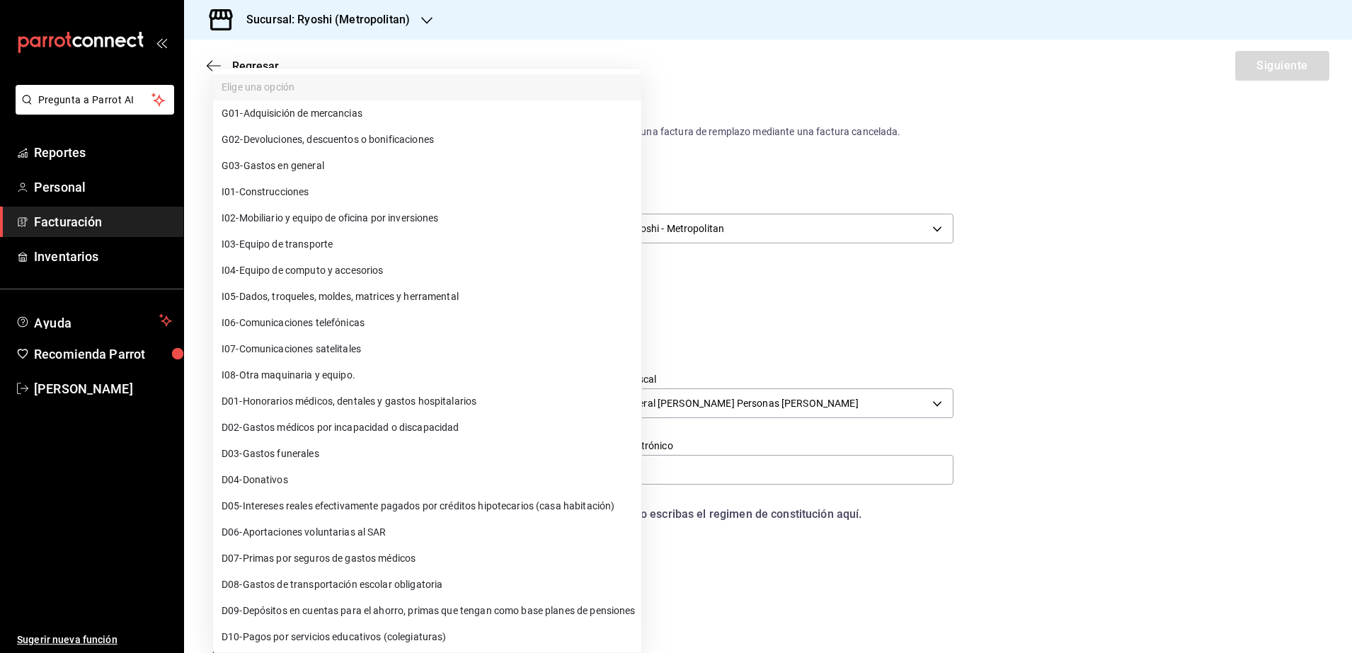
click at [377, 175] on li "G03 - Gastos en general" at bounding box center [427, 166] width 428 height 26
type input "G03"
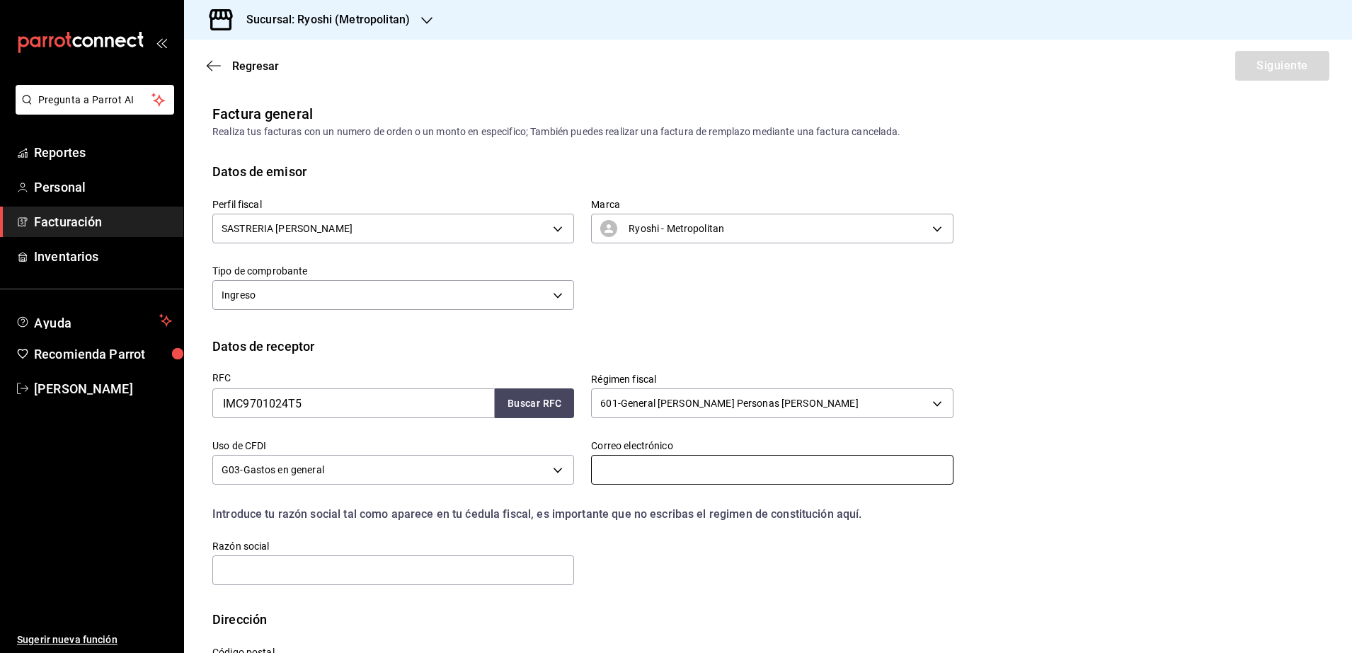
click at [638, 473] on input "text" at bounding box center [772, 470] width 362 height 30
type input "[PERSON_NAME][EMAIL_ADDRESS][PERSON_NAME][DOMAIN_NAME]"
click at [473, 570] on input "text" at bounding box center [393, 570] width 362 height 30
paste input "IBM DE [GEOGRAPHIC_DATA], COMERCIALIZACION Y SERVICIOS"
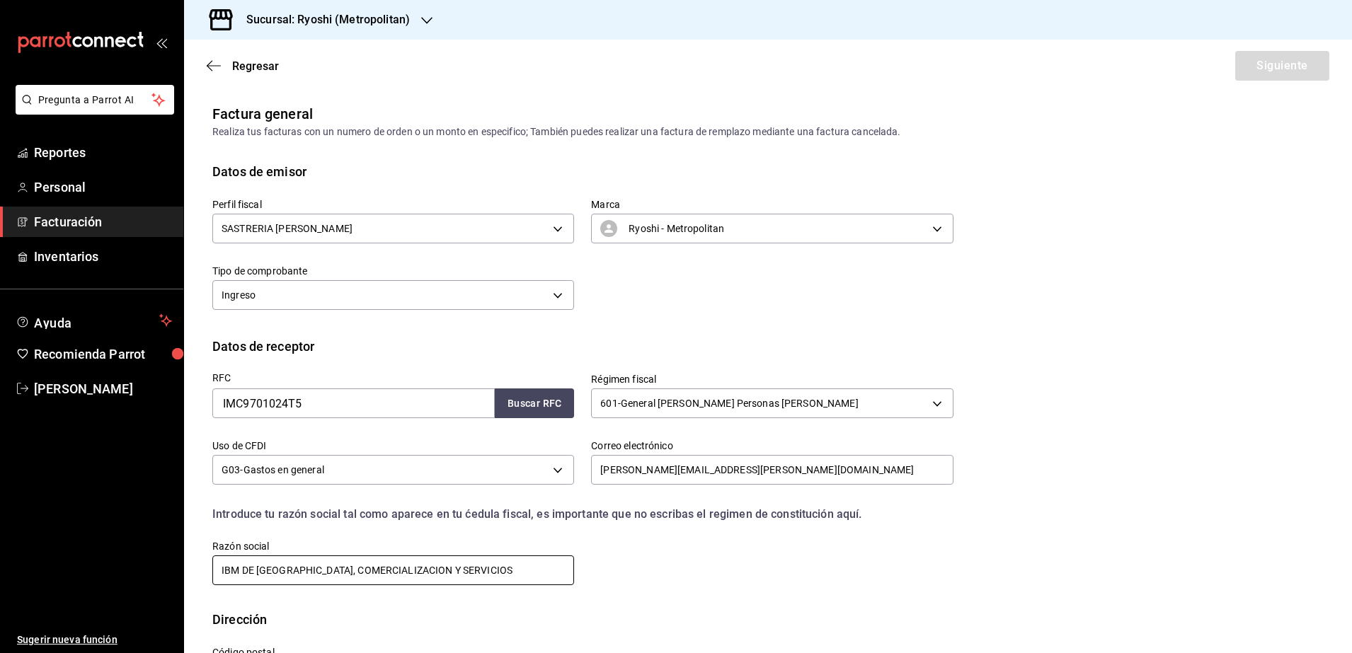
scroll to position [63, 0]
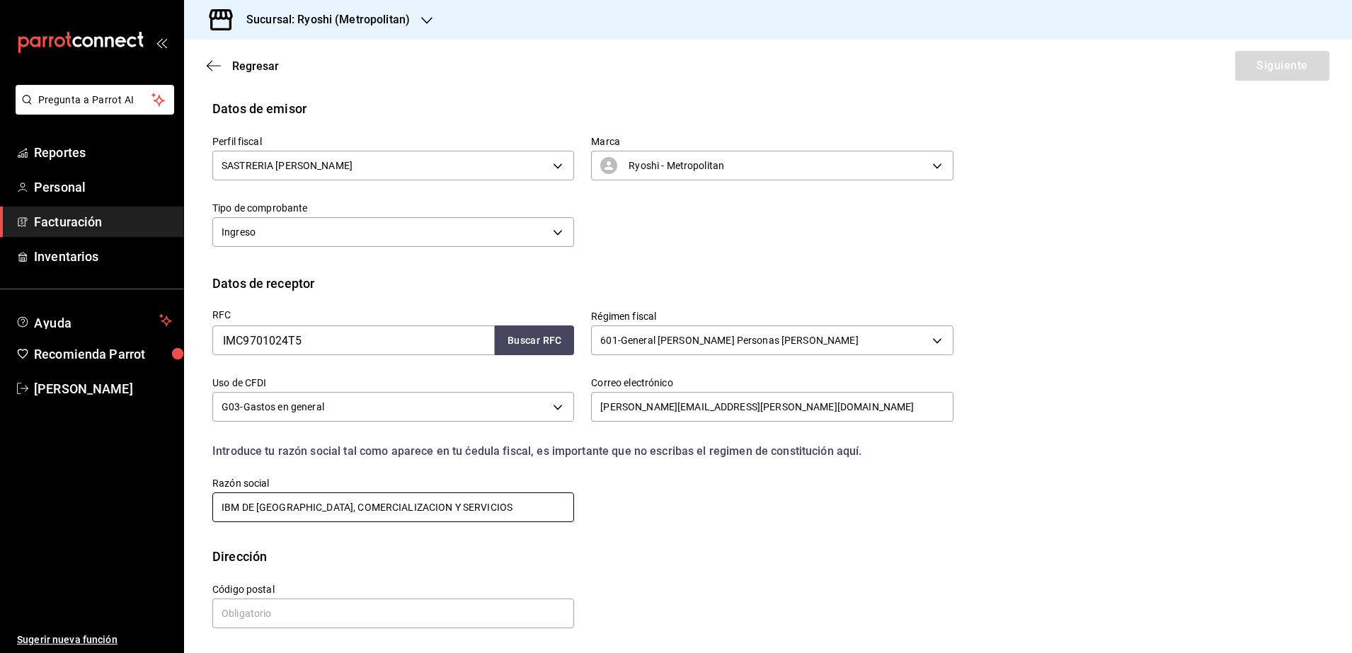
type input "IBM DE [GEOGRAPHIC_DATA], COMERCIALIZACION Y SERVICIOS"
click at [311, 601] on input "text" at bounding box center [393, 614] width 362 height 30
type input "01210"
click at [1250, 71] on button "Siguiente" at bounding box center [1282, 66] width 94 height 30
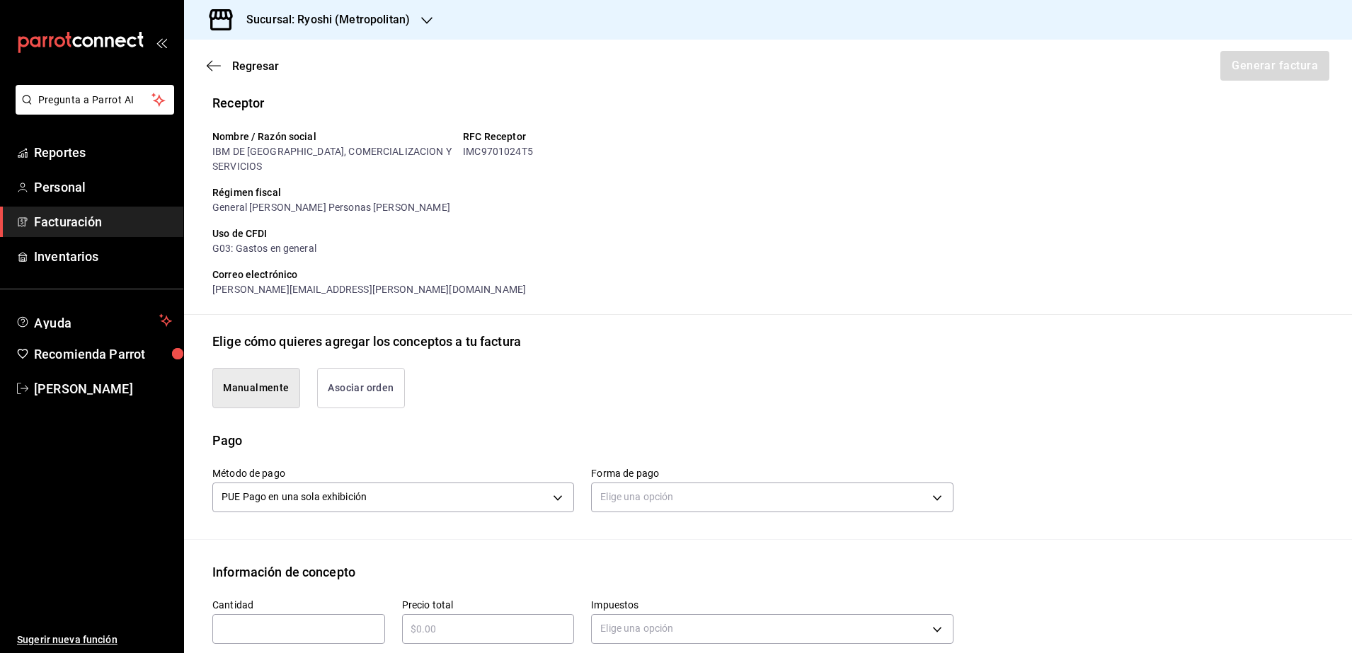
scroll to position [240, 0]
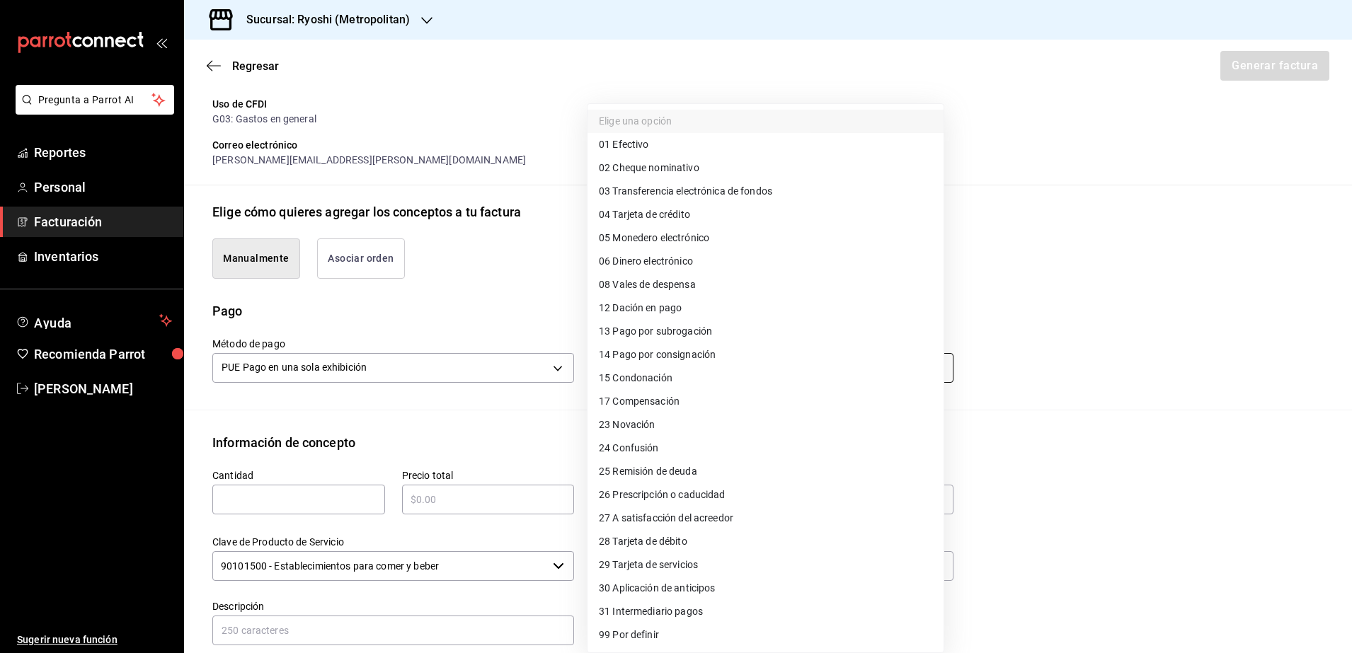
click at [653, 355] on body "Pregunta a Parrot AI Reportes Personal Facturación Inventarios Ayuda Recomienda…" at bounding box center [676, 326] width 1352 height 653
click at [703, 221] on li "04 Tarjeta de crédito" at bounding box center [765, 214] width 356 height 23
type input "04"
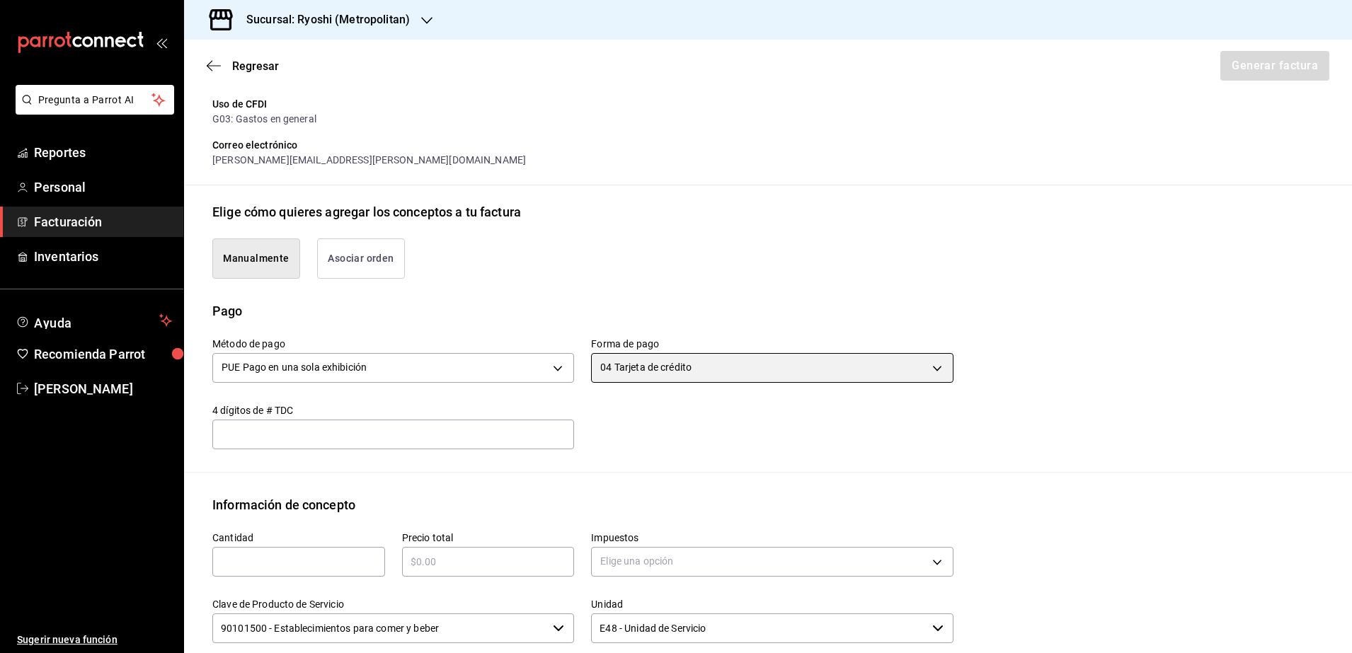
scroll to position [328, 0]
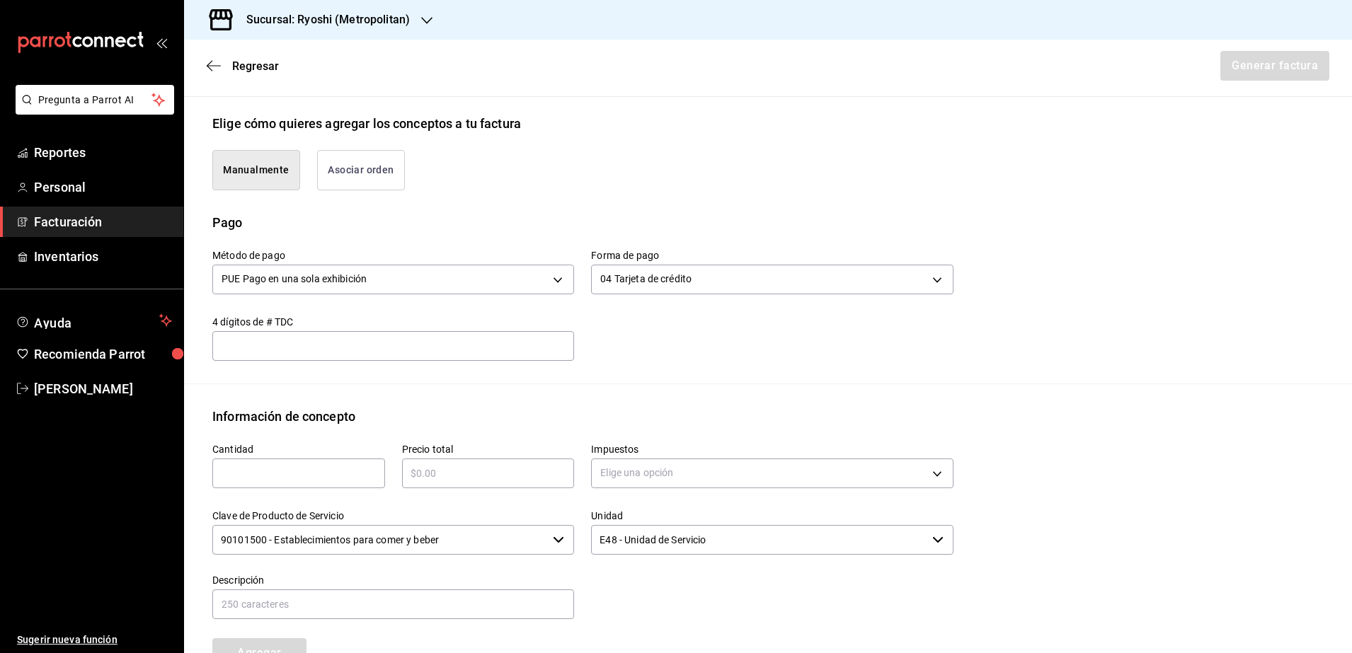
click at [266, 465] on input "text" at bounding box center [298, 473] width 173 height 17
type input "1"
click at [443, 465] on input "text" at bounding box center [488, 473] width 173 height 17
type input "$1065"
click at [778, 469] on body "Pregunta a Parrot AI Reportes Personal Facturación Inventarios Ayuda Recomienda…" at bounding box center [676, 326] width 1352 height 653
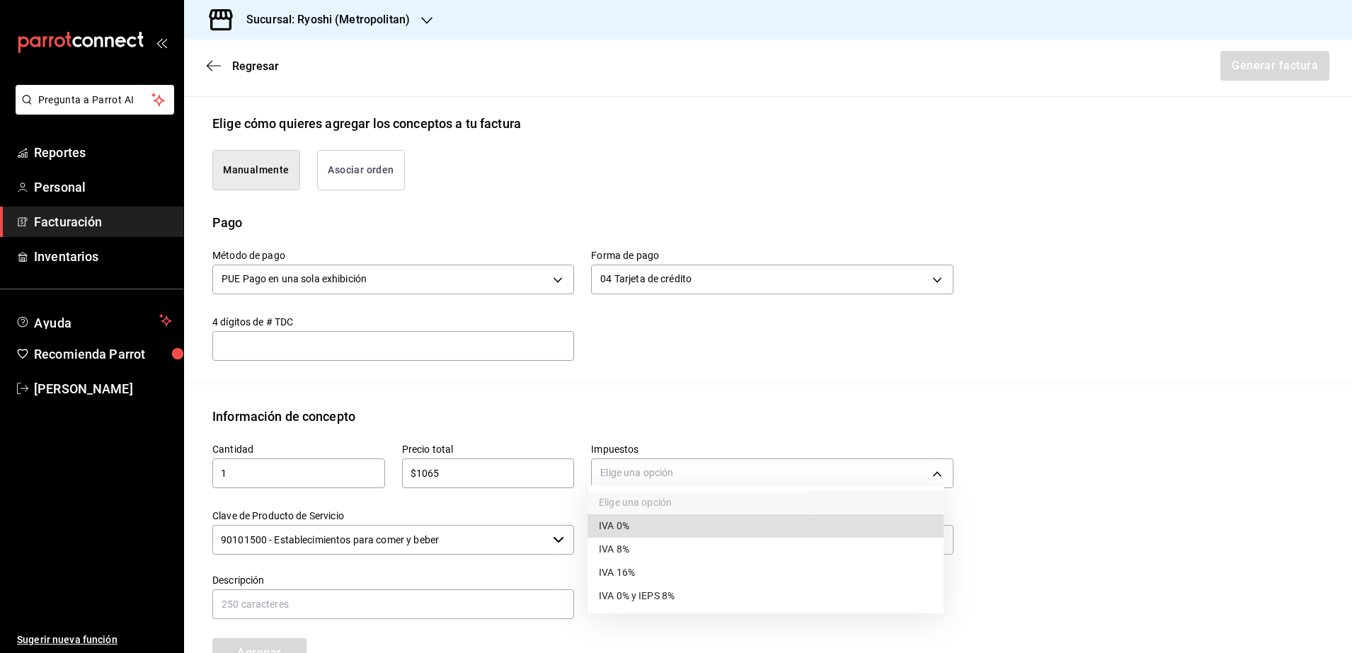
click at [708, 568] on li "IVA 16%" at bounding box center [765, 572] width 356 height 23
type input "IVA_16"
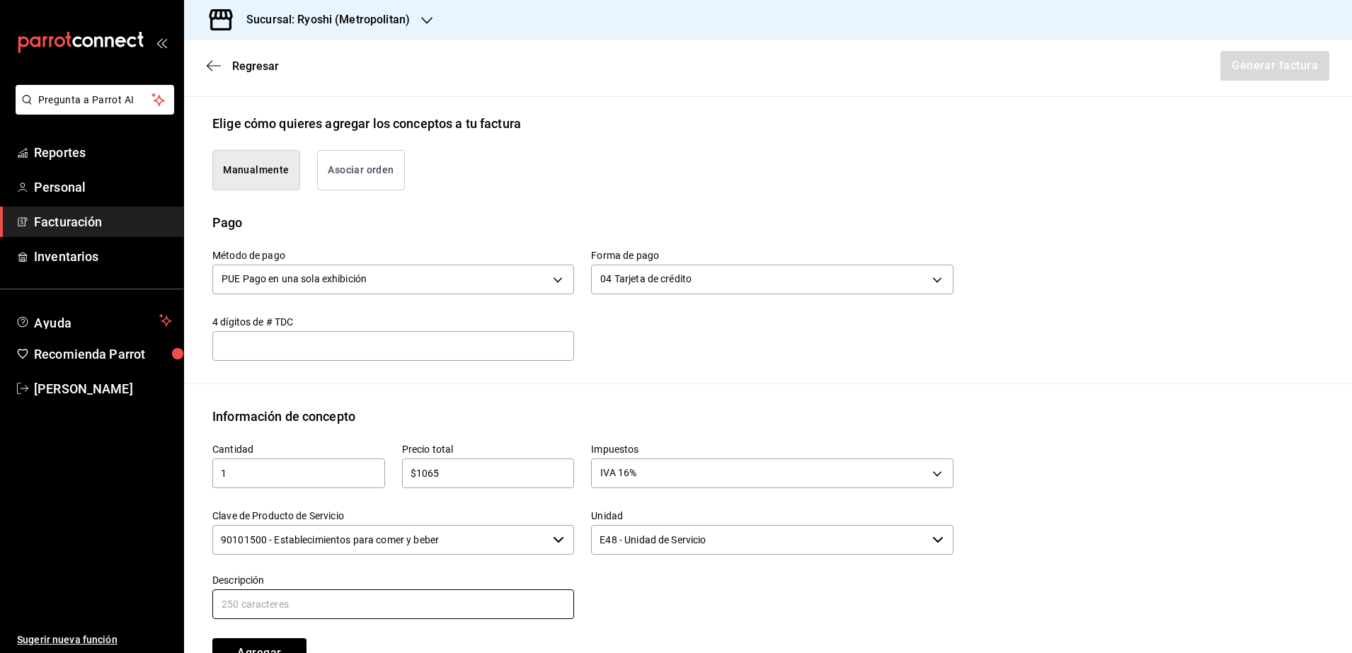
click at [359, 596] on input "text" at bounding box center [393, 604] width 362 height 30
type input "consumo de Alimentos y Bebidas"
click at [272, 638] on button "Agregar" at bounding box center [259, 653] width 94 height 30
click at [1230, 71] on button "Generar factura" at bounding box center [1274, 66] width 110 height 30
